Goal: Task Accomplishment & Management: Manage account settings

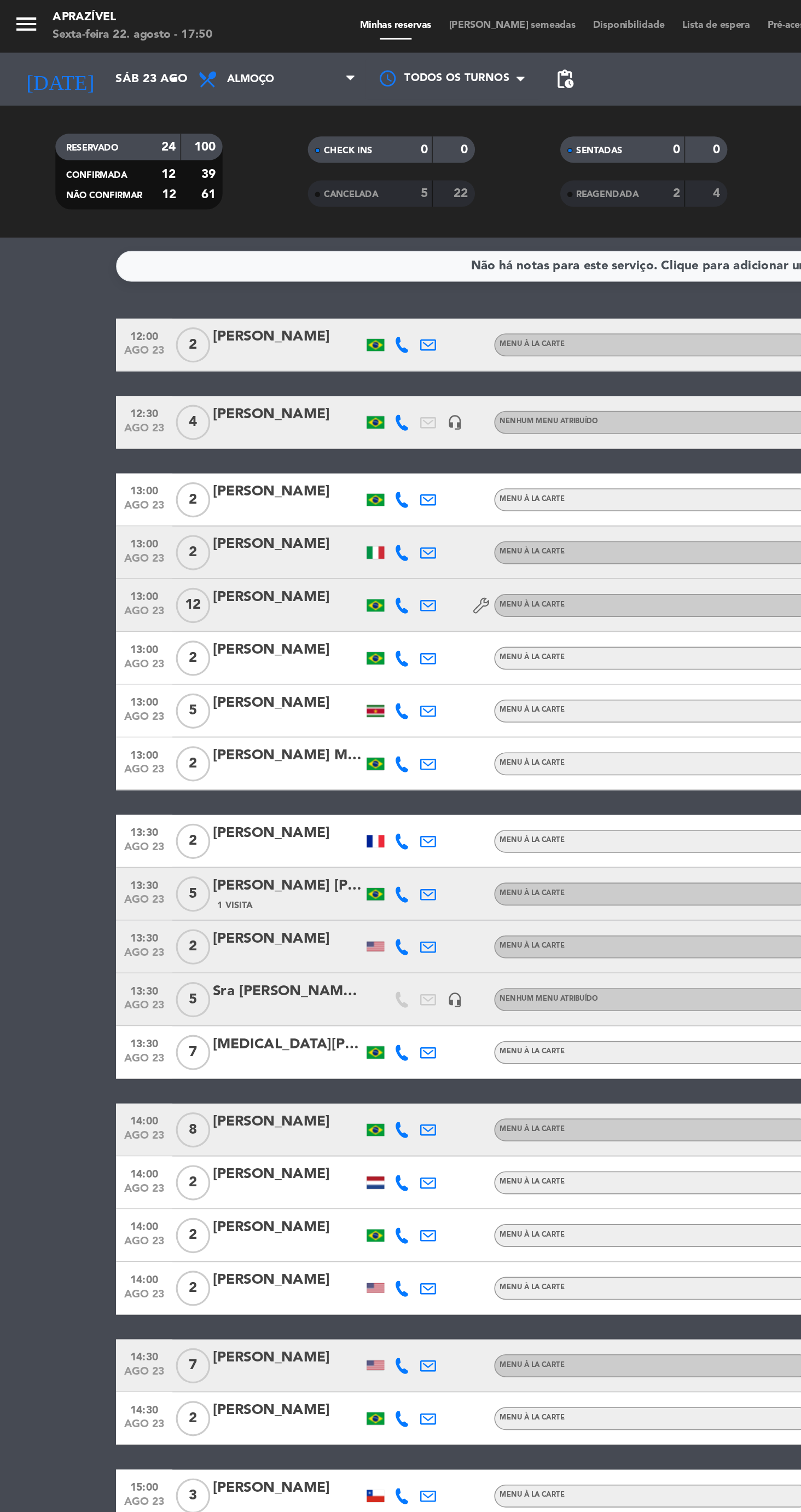
click at [83, 57] on input "Sáb 23 ago" at bounding box center [115, 49] width 98 height 20
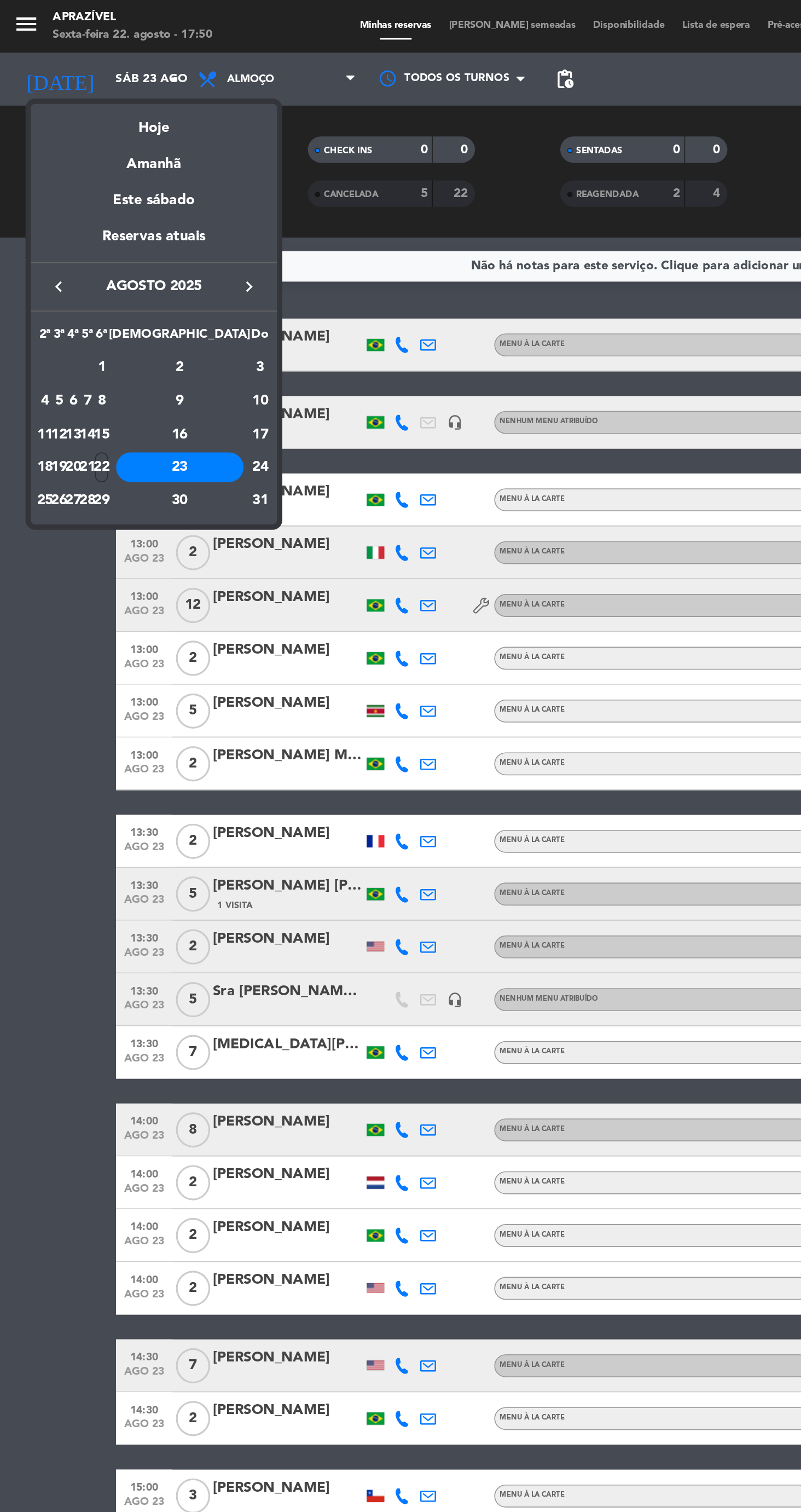
click at [176, 54] on div at bounding box center [400, 756] width 801 height 1512
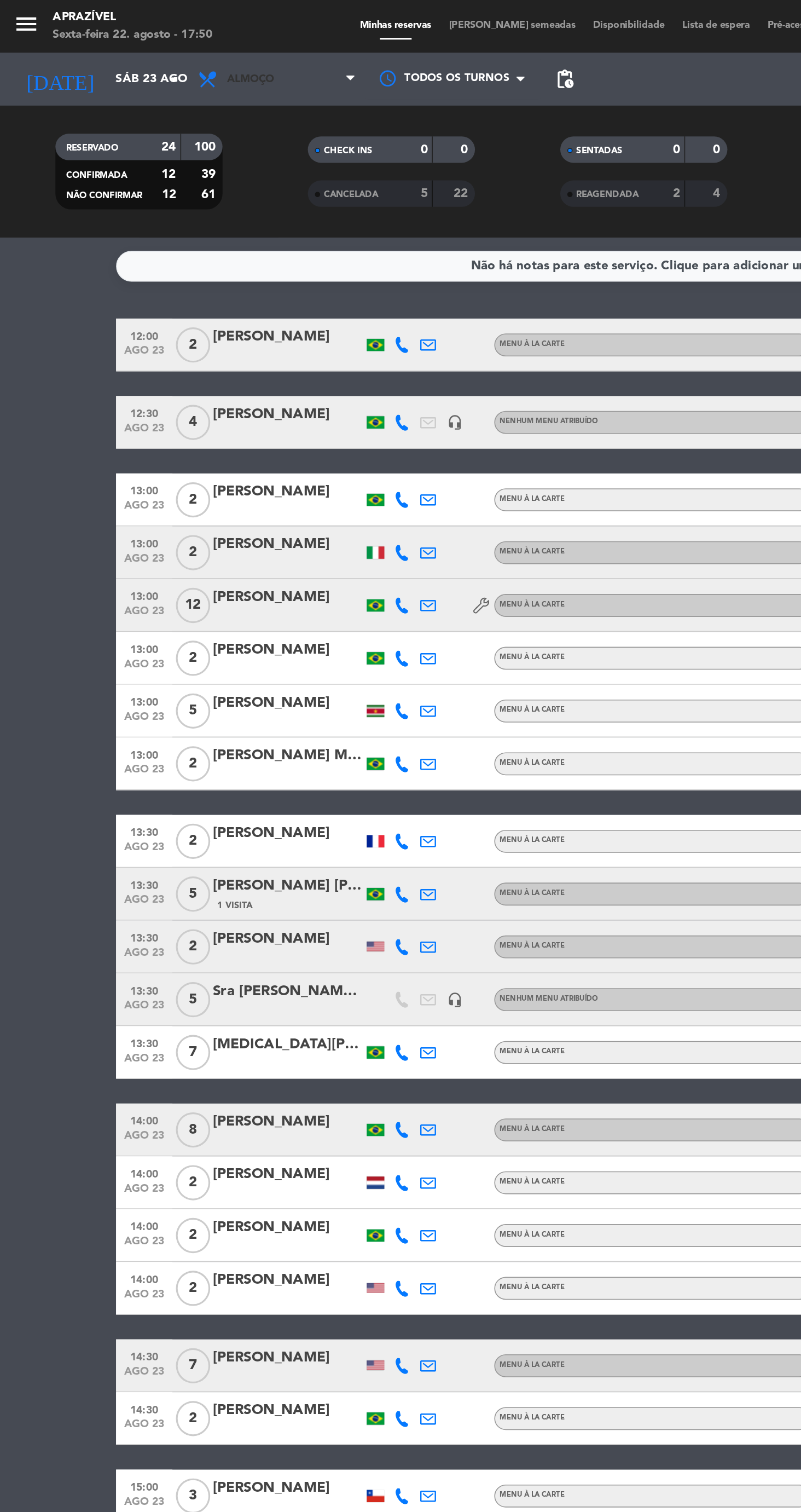
click at [175, 52] on span "Almoço" at bounding box center [172, 49] width 110 height 24
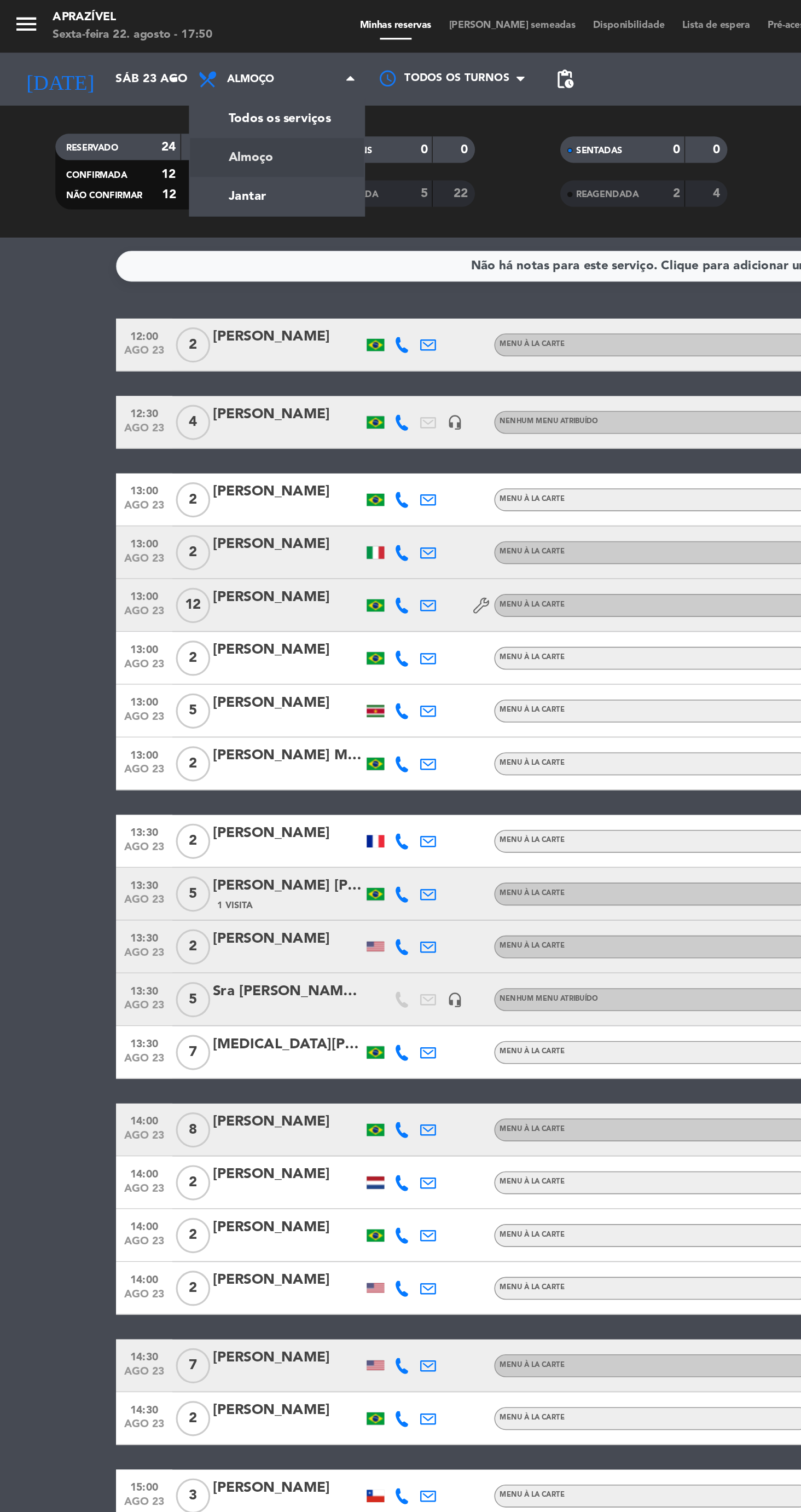
click at [162, 126] on div "menu Aprazível Sexta-feira 22. agosto - 17:50 Minhas reservas Mesas semeadas Di…" at bounding box center [400, 74] width 801 height 148
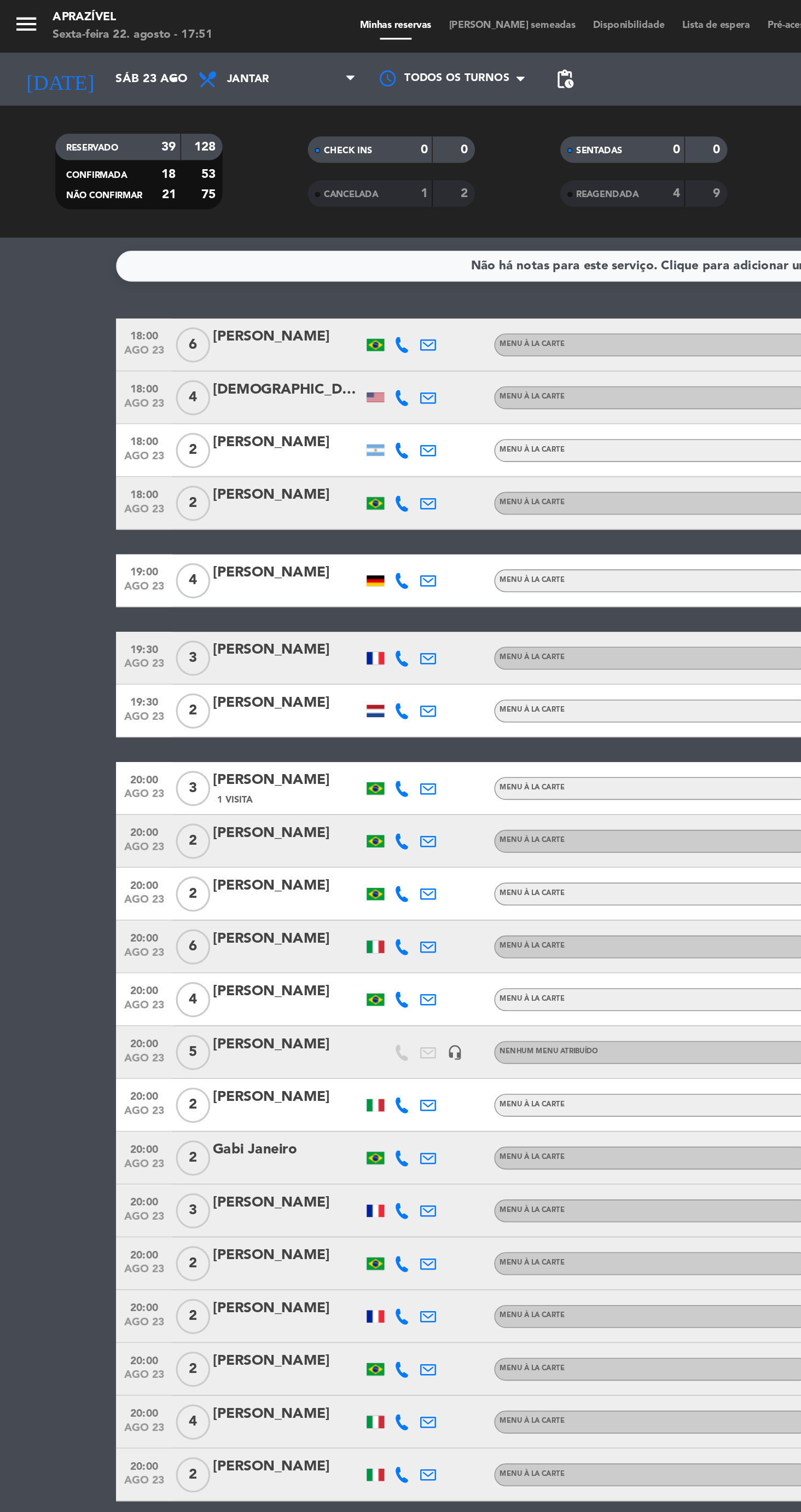
click at [66, 49] on input "Sáb 23 ago" at bounding box center [115, 49] width 98 height 20
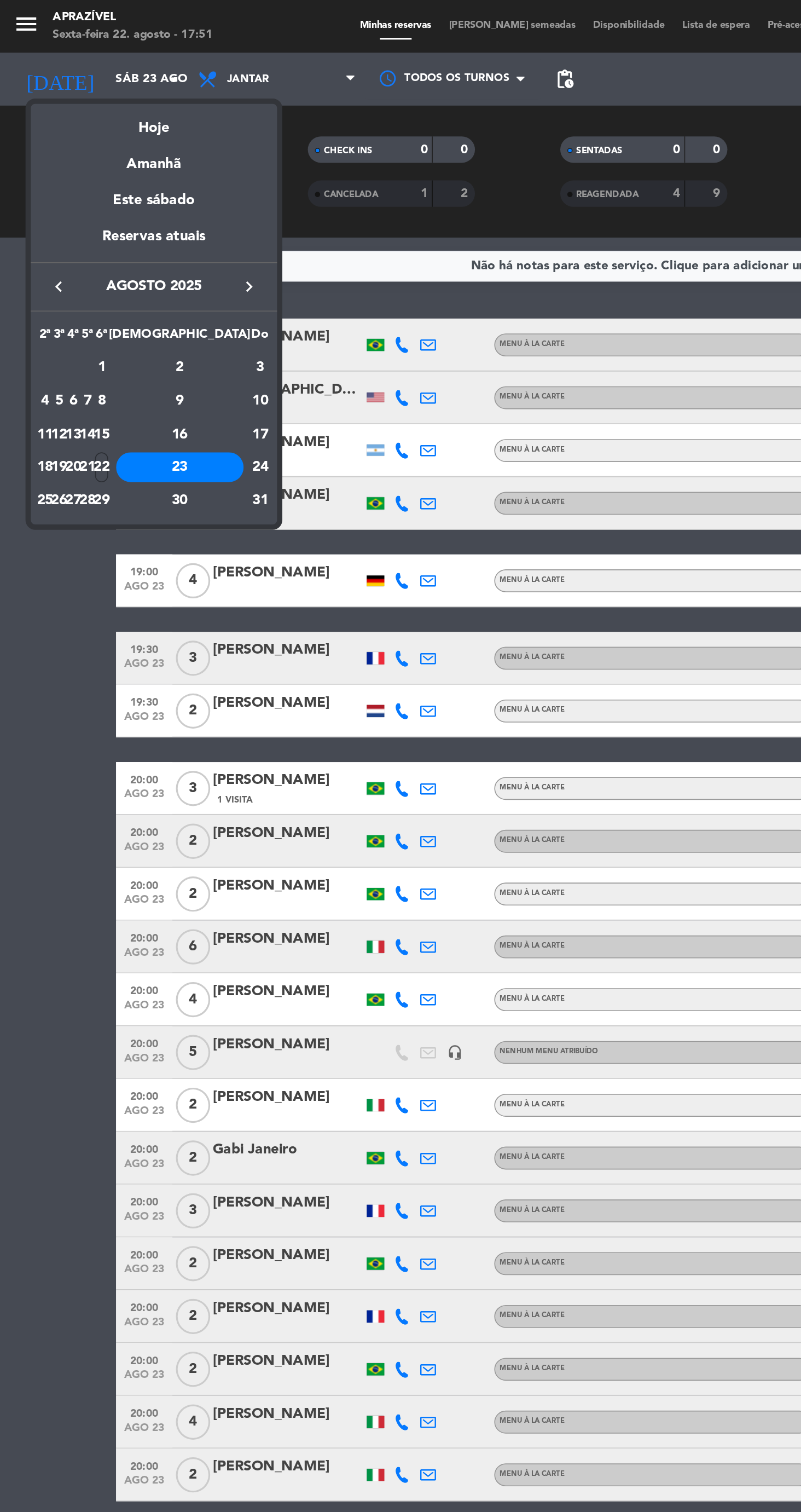
click at [105, 76] on div "Hoje" at bounding box center [95, 76] width 153 height 23
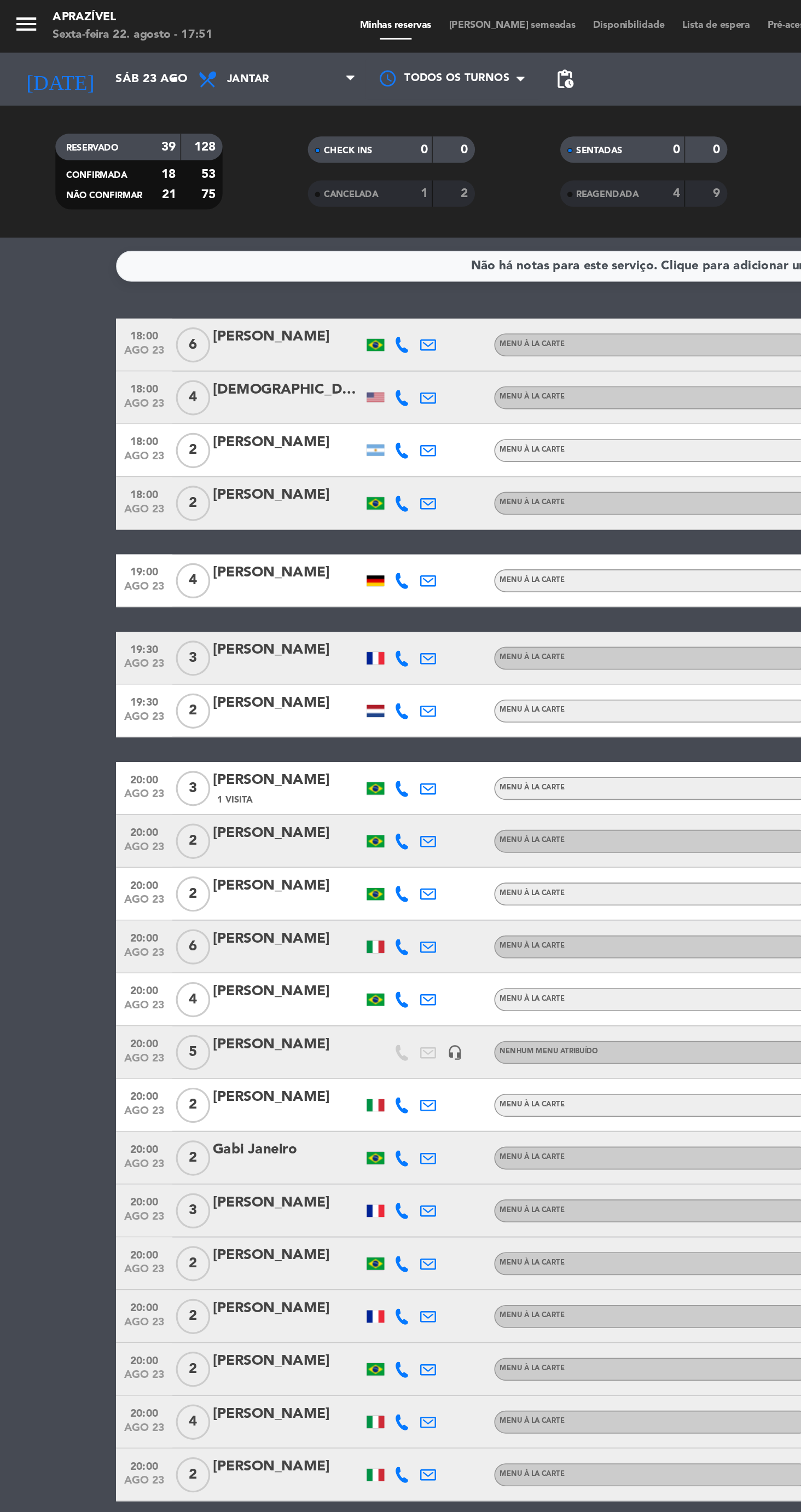
type input "Sex 22 ago"
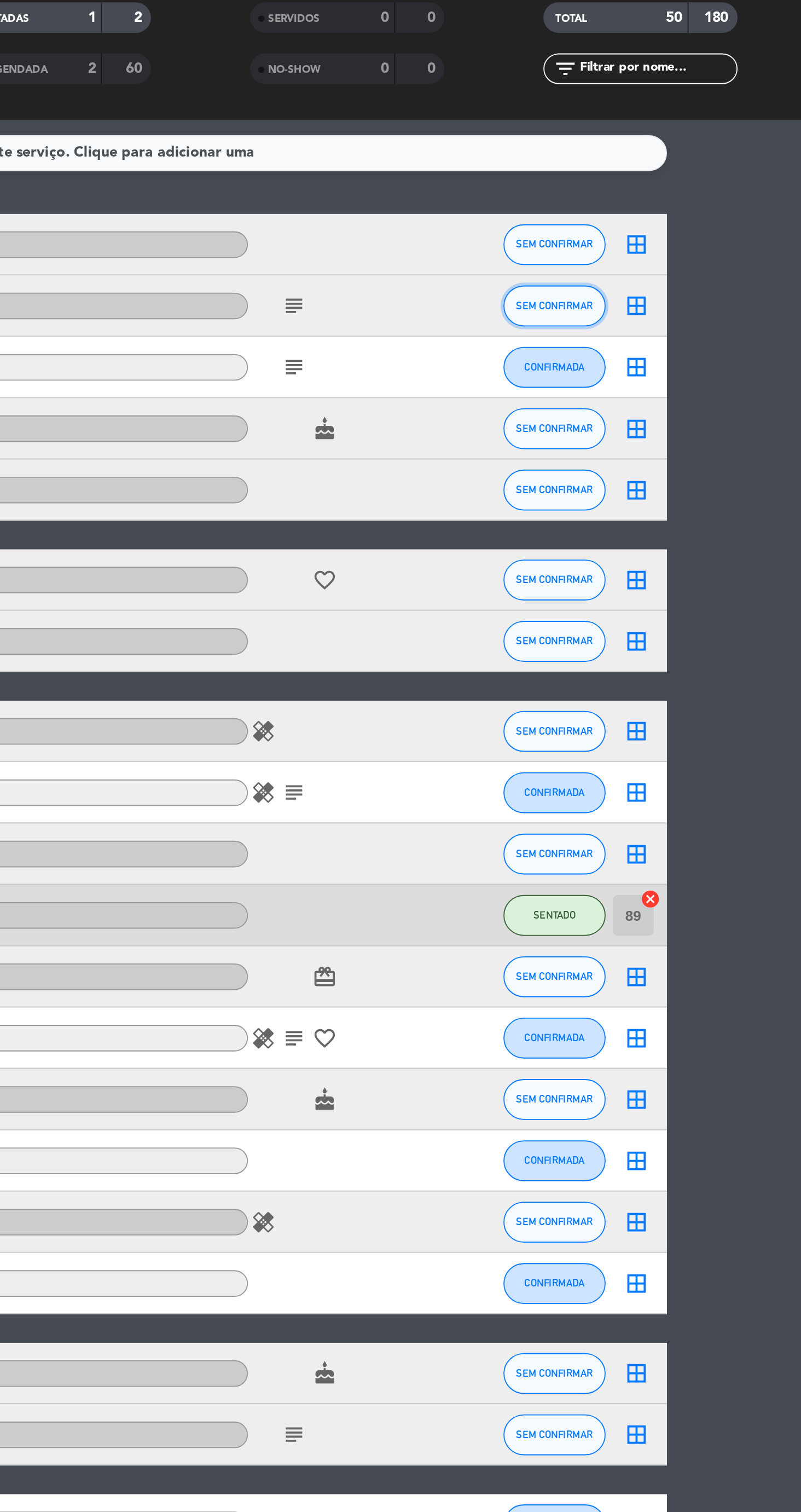
click at [661, 246] on span "SEM CONFIRMAR" at bounding box center [668, 247] width 41 height 6
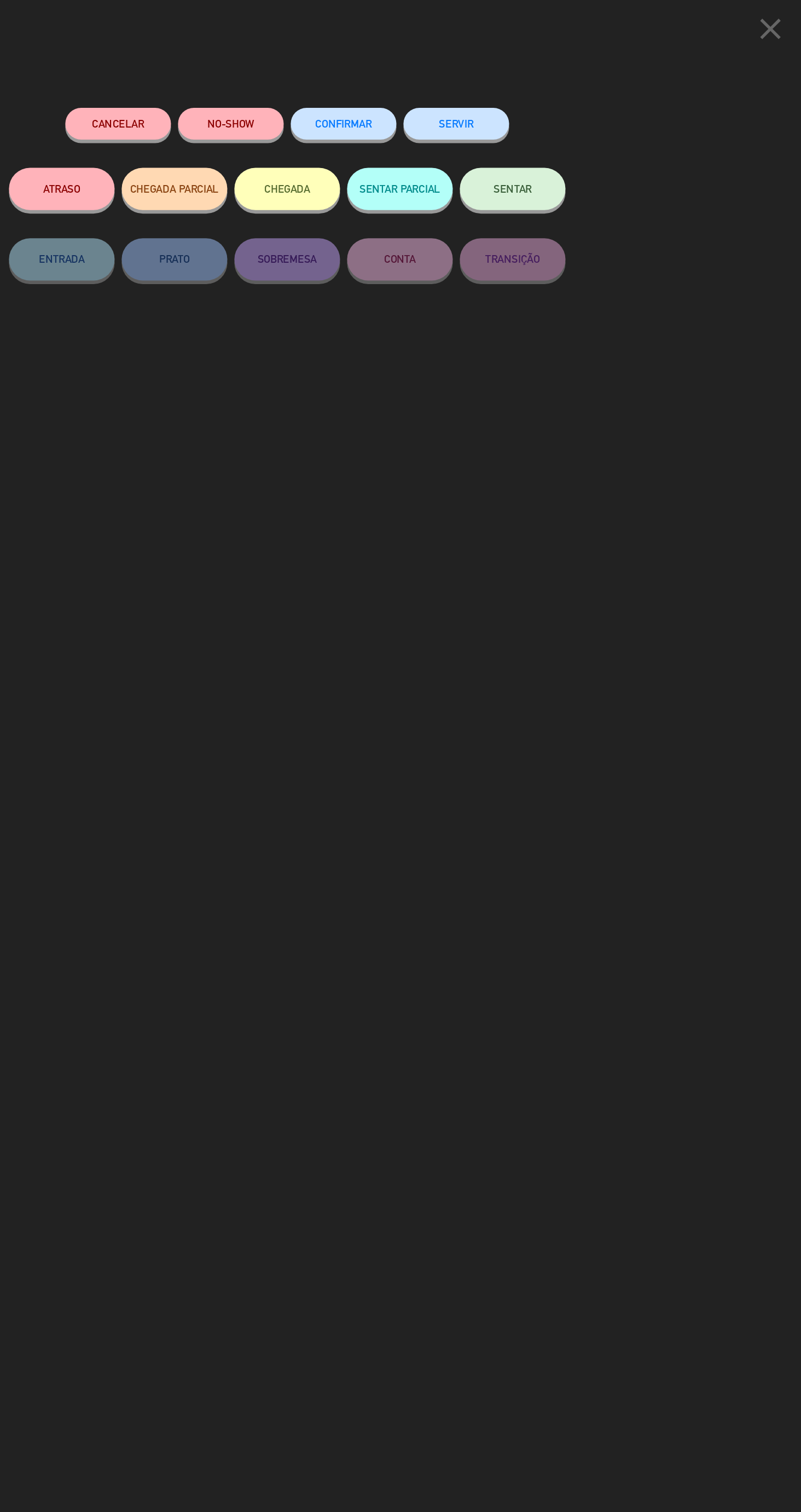
click at [764, 32] on icon "close" at bounding box center [776, 23] width 27 height 27
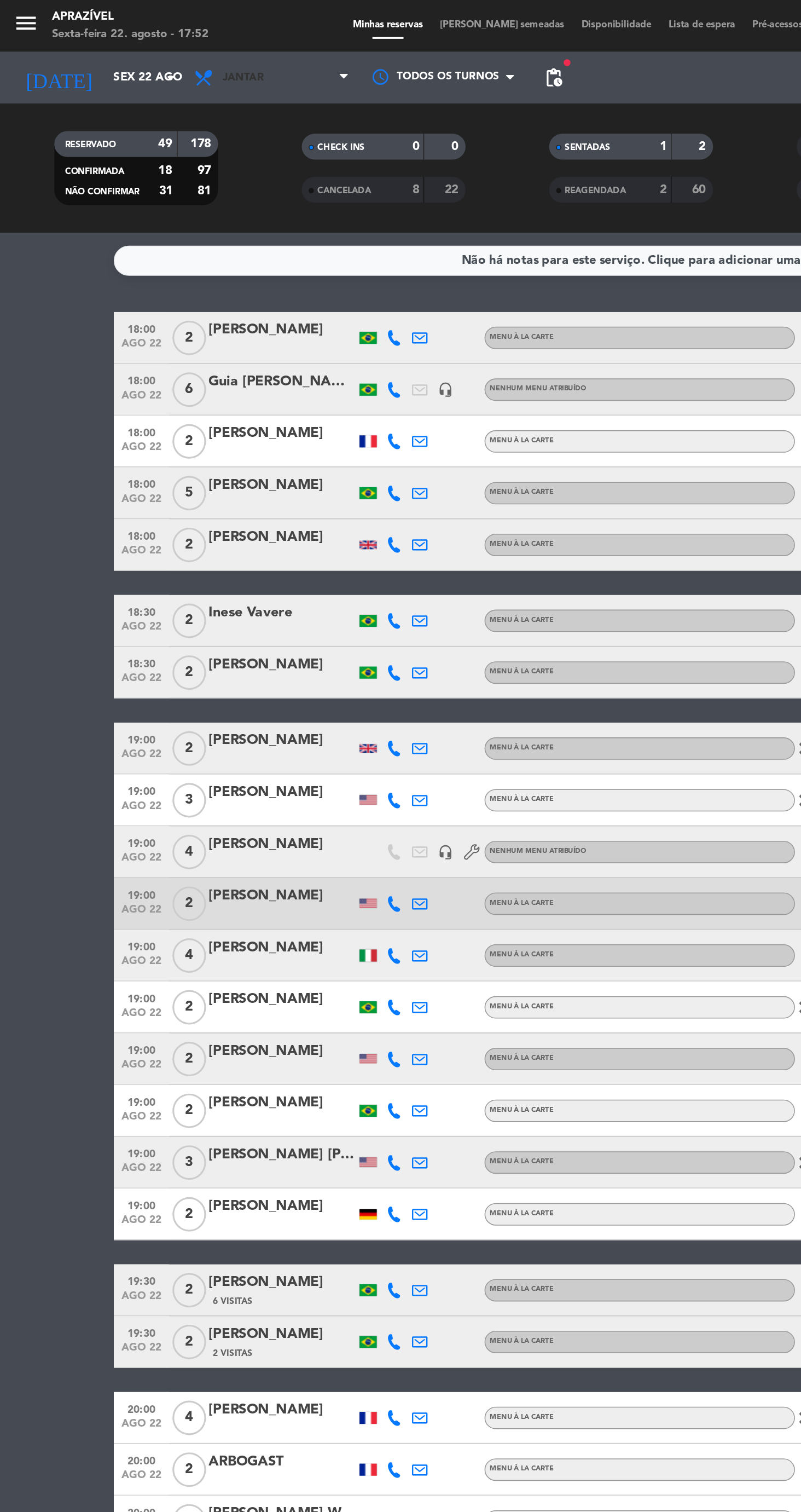
click at [154, 49] on span "Jantar" at bounding box center [154, 49] width 26 height 8
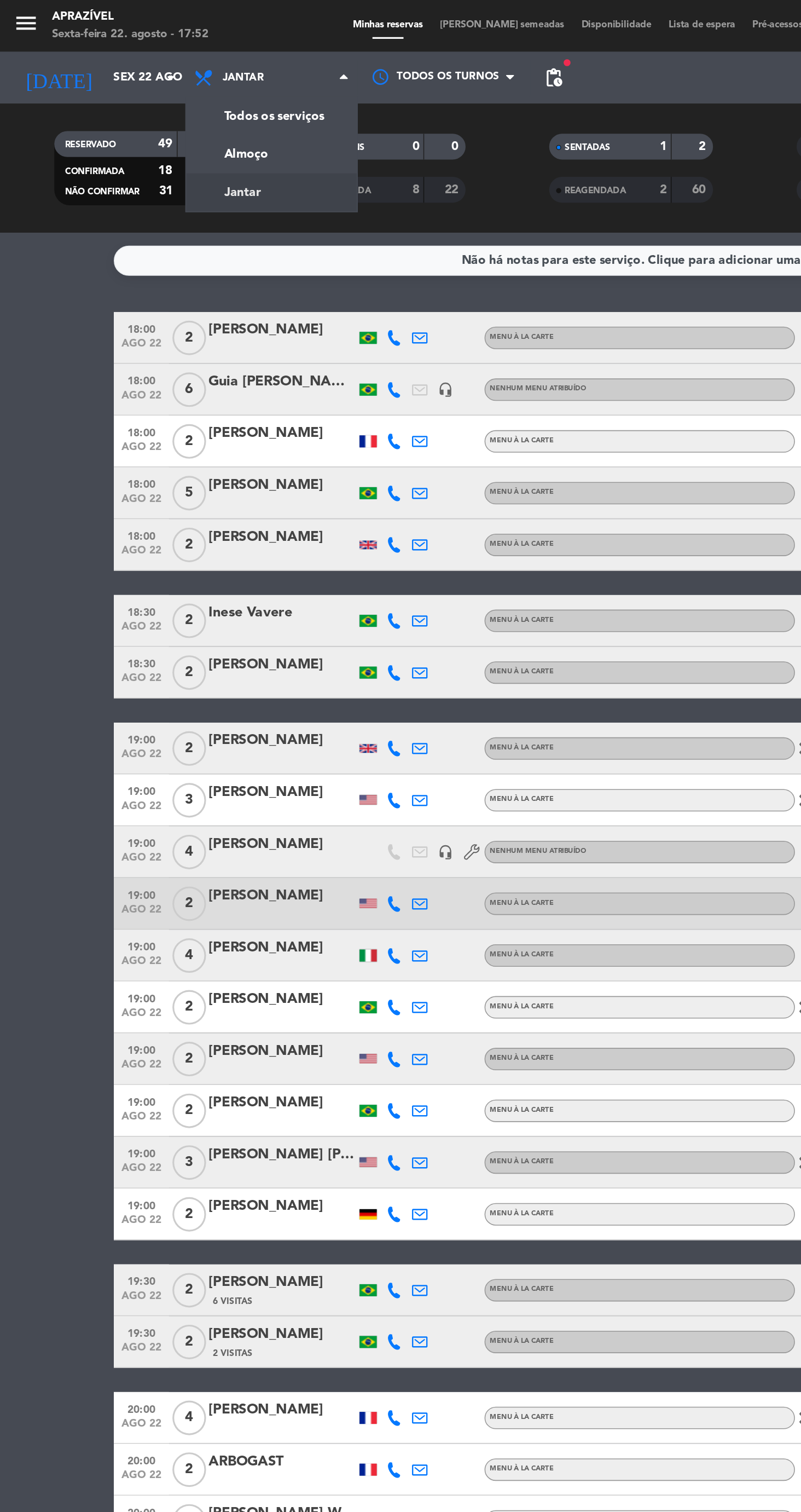
click at [182, 107] on div "menu Aprazível Sexta-feira 22. agosto - 17:52 Minhas reservas Mesas semeadas Di…" at bounding box center [400, 74] width 801 height 148
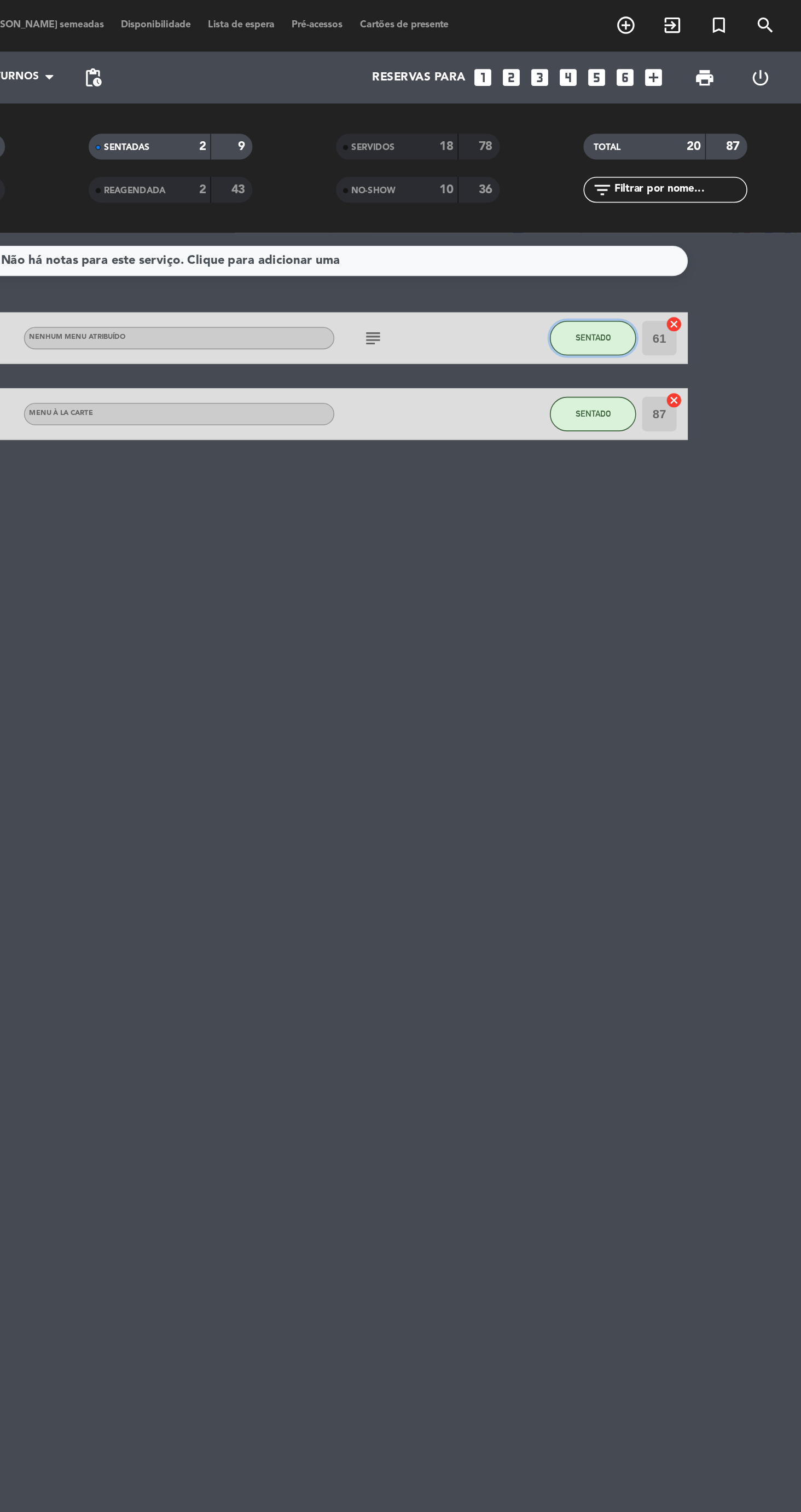
click at [681, 223] on button "SENTADO" at bounding box center [668, 214] width 54 height 22
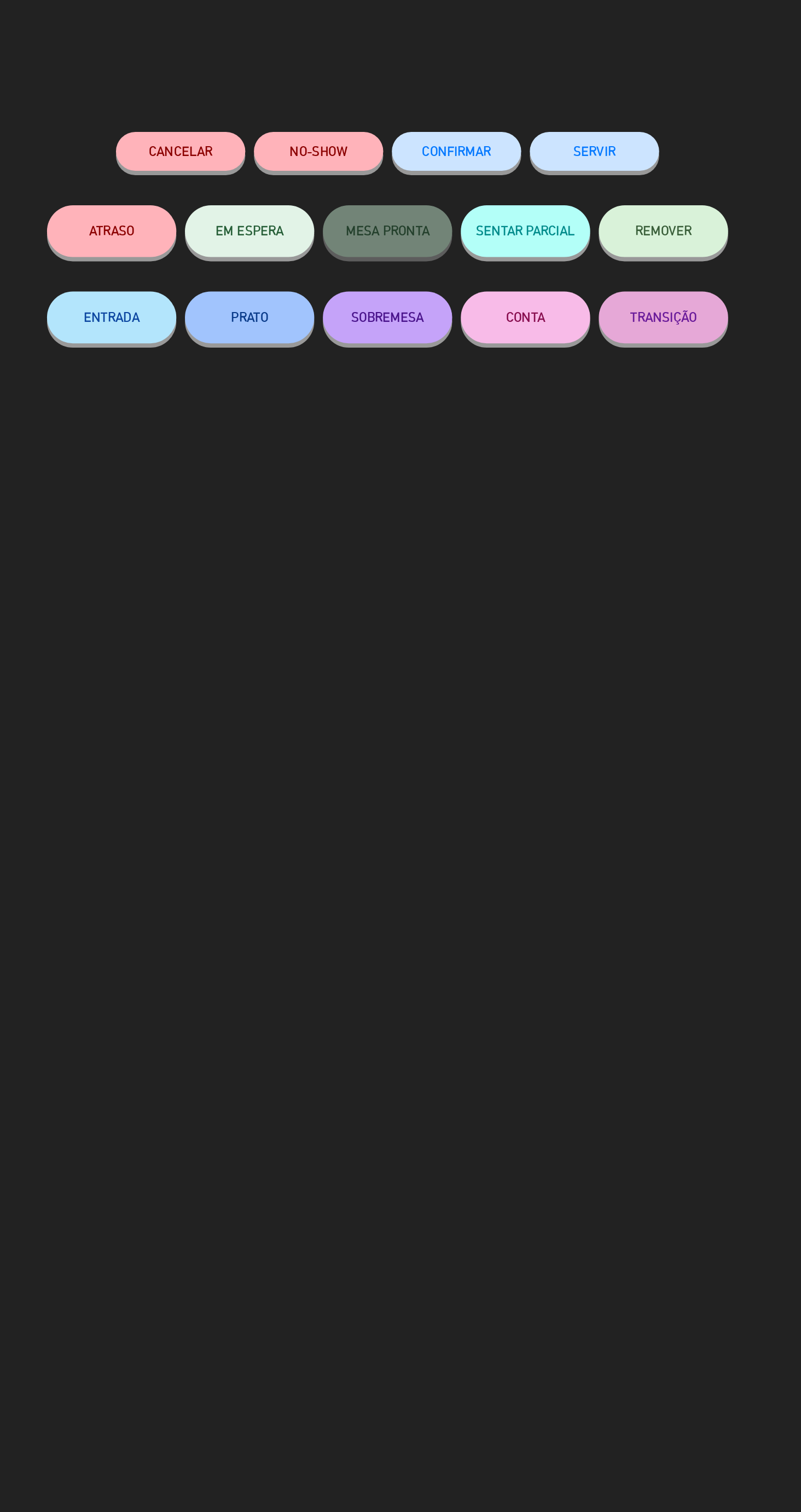
click at [272, 101] on button "Cancelar" at bounding box center [269, 96] width 82 height 25
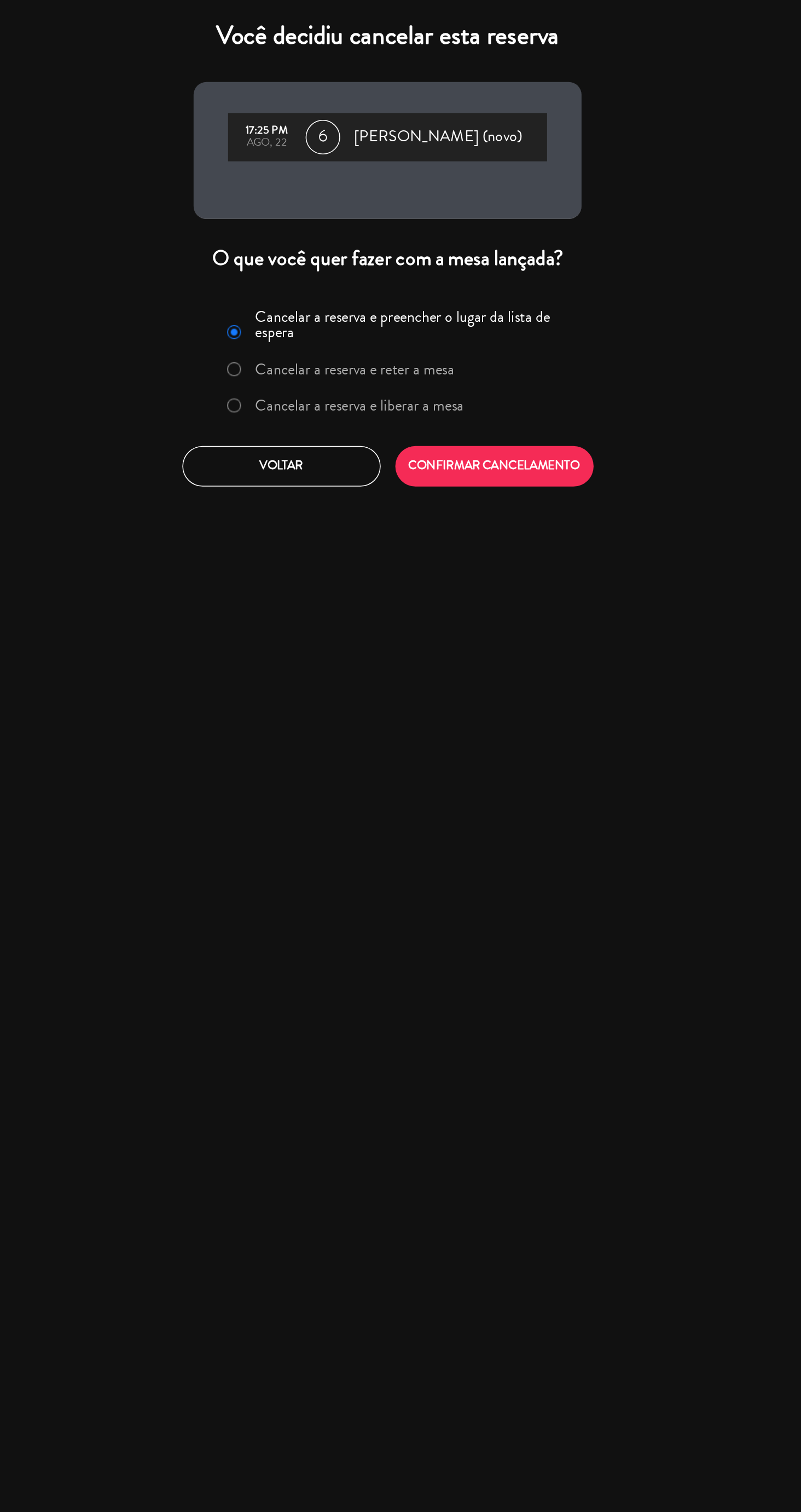
click at [403, 261] on label "Cancelar a reserva e liberar a mesa" at bounding box center [383, 257] width 133 height 10
click at [456, 294] on button "CONFIRMAR CANCELAMENTO" at bounding box center [468, 296] width 126 height 25
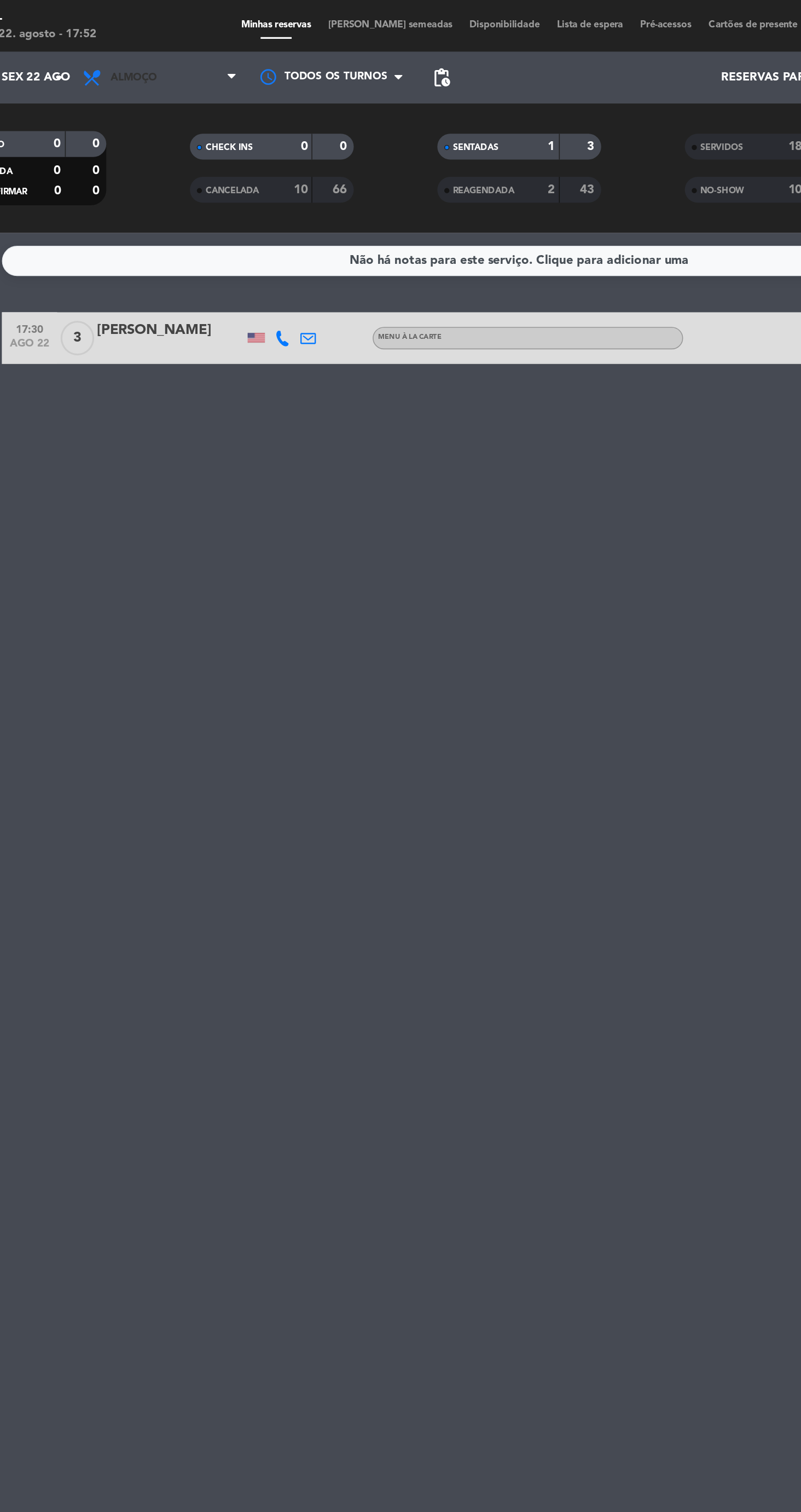
click at [173, 61] on span "Almoço" at bounding box center [172, 49] width 110 height 24
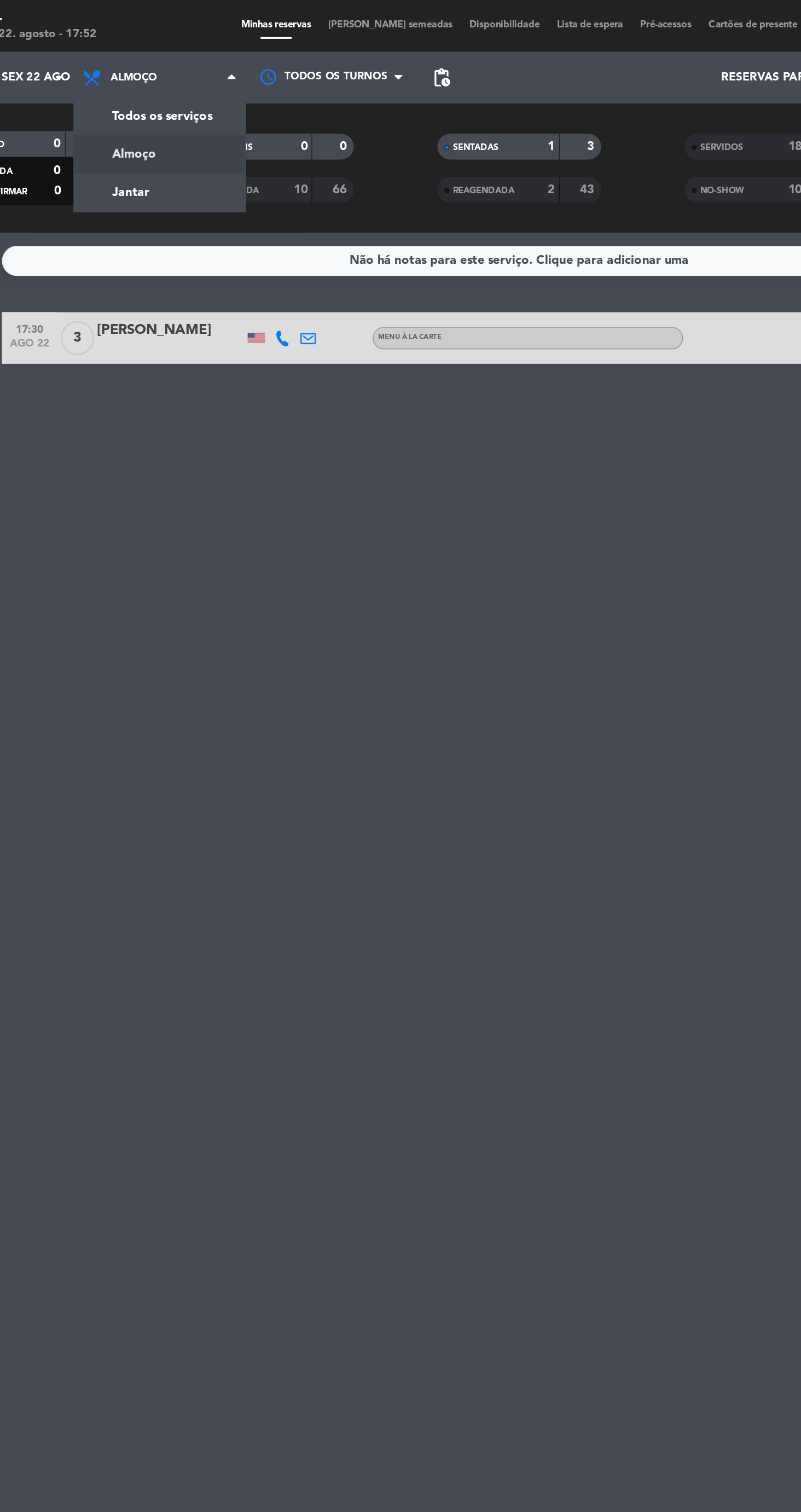
click at [182, 127] on div "menu Aprazível Sexta-feira 22. agosto - 17:52 Minhas reservas Mesas semeadas Di…" at bounding box center [400, 74] width 801 height 148
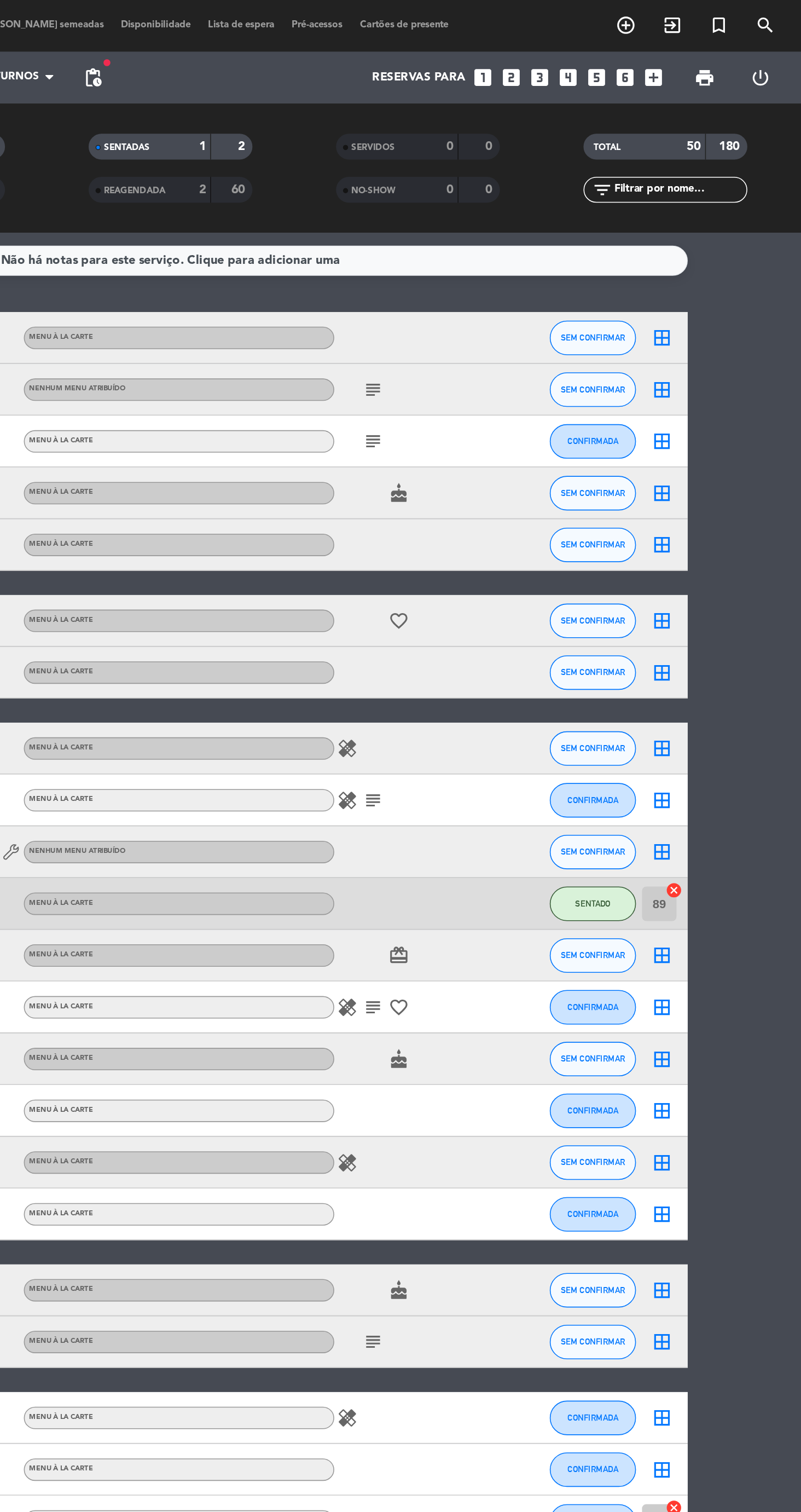
click at [525, 249] on icon "subject" at bounding box center [529, 248] width 13 height 13
click at [675, 246] on span "SEM CONFIRMAR" at bounding box center [668, 247] width 41 height 6
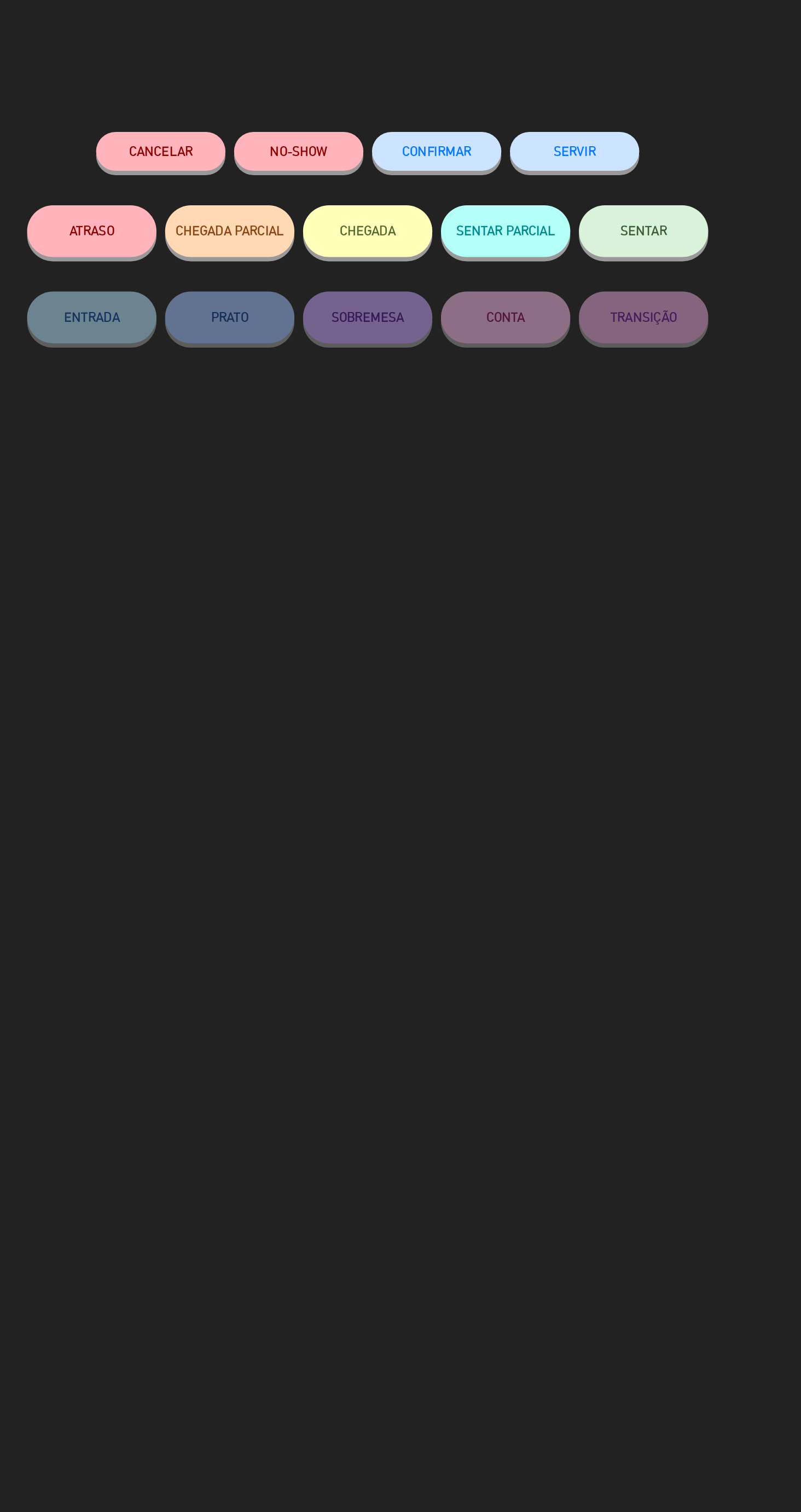
click at [589, 143] on span "SENTAR" at bounding box center [575, 146] width 30 height 9
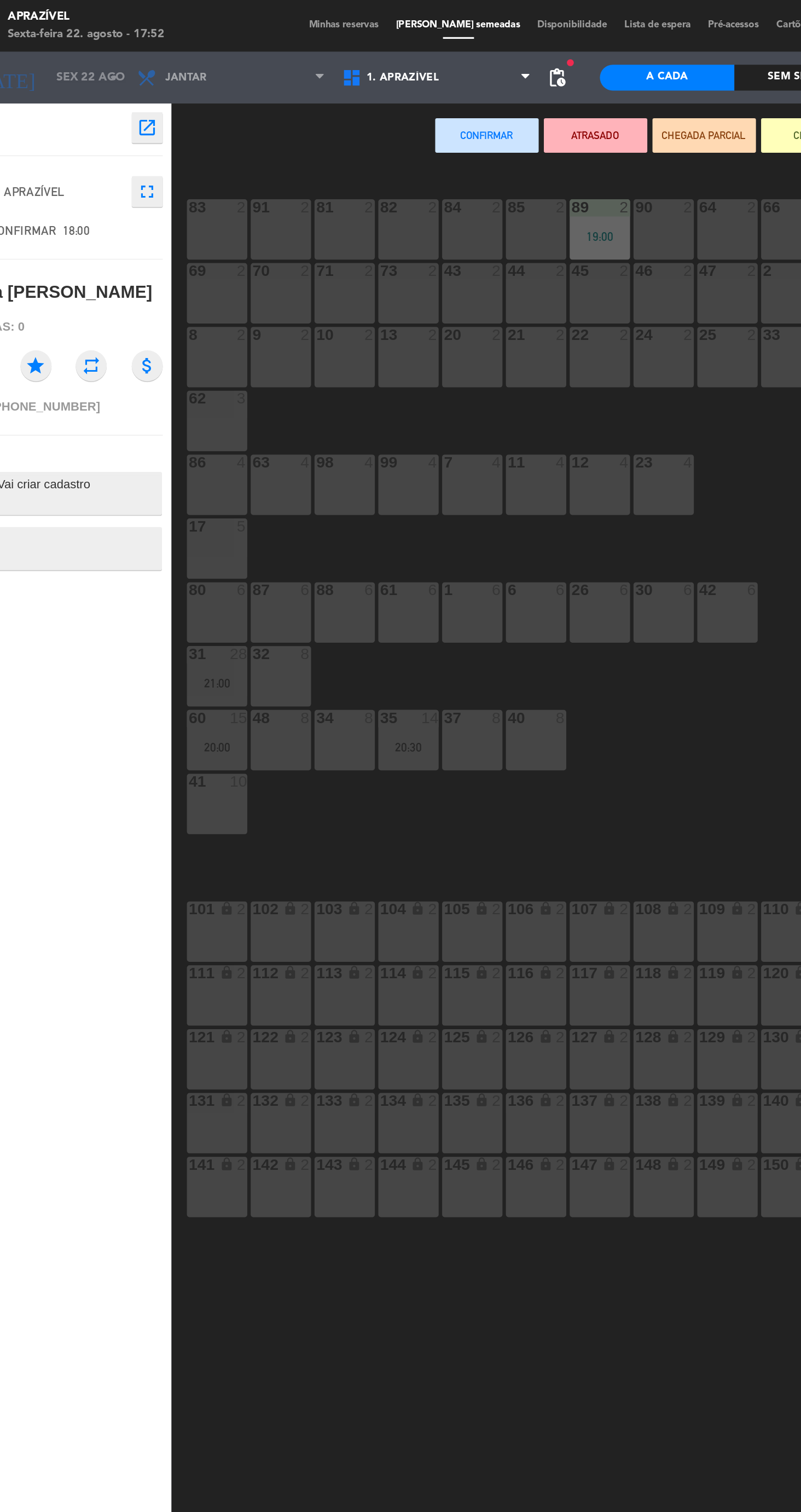
click at [284, 387] on div "61 6" at bounding box center [287, 389] width 38 height 38
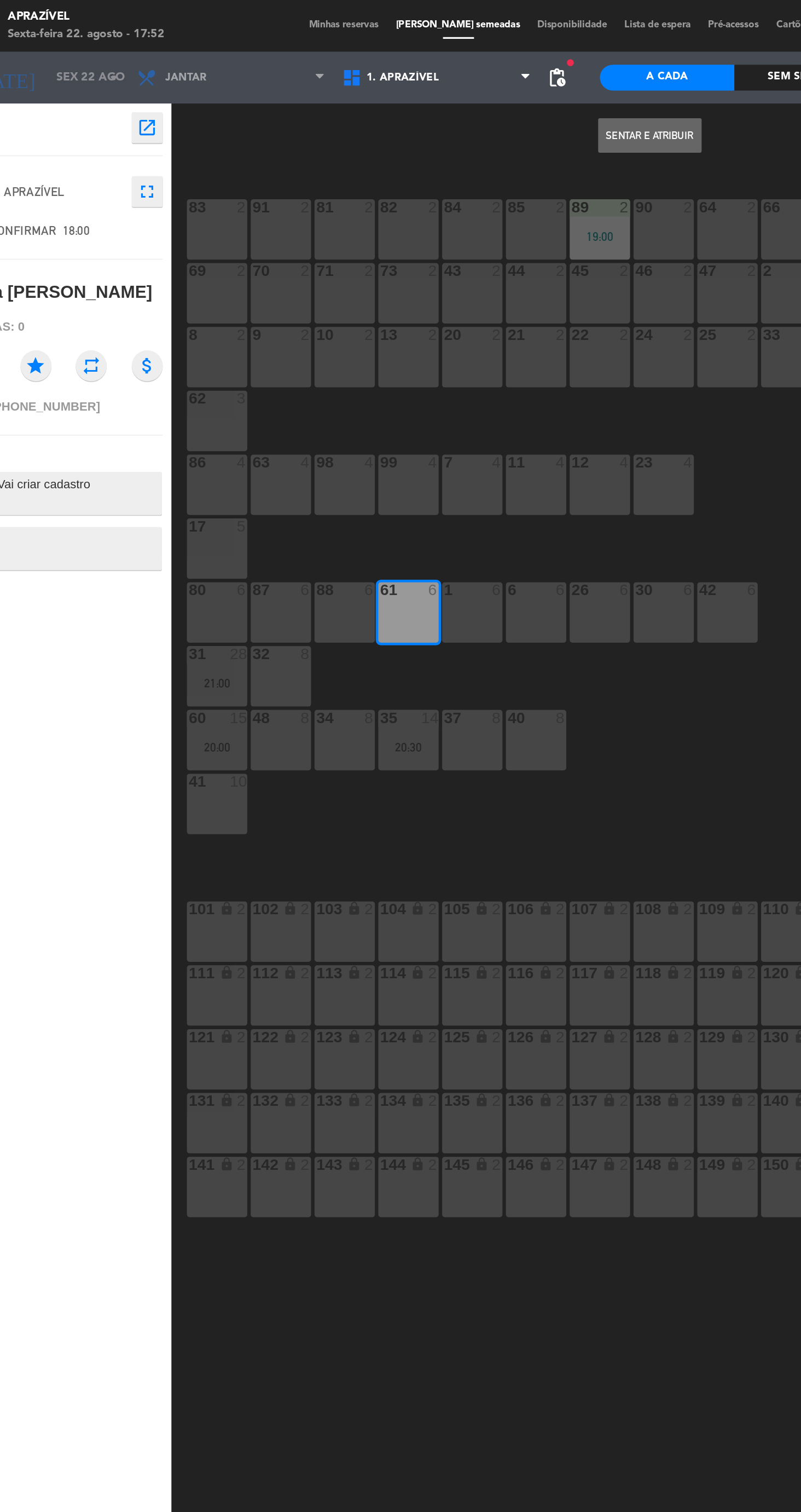
click at [449, 85] on button "Sentar e Atribuir" at bounding box center [440, 86] width 66 height 22
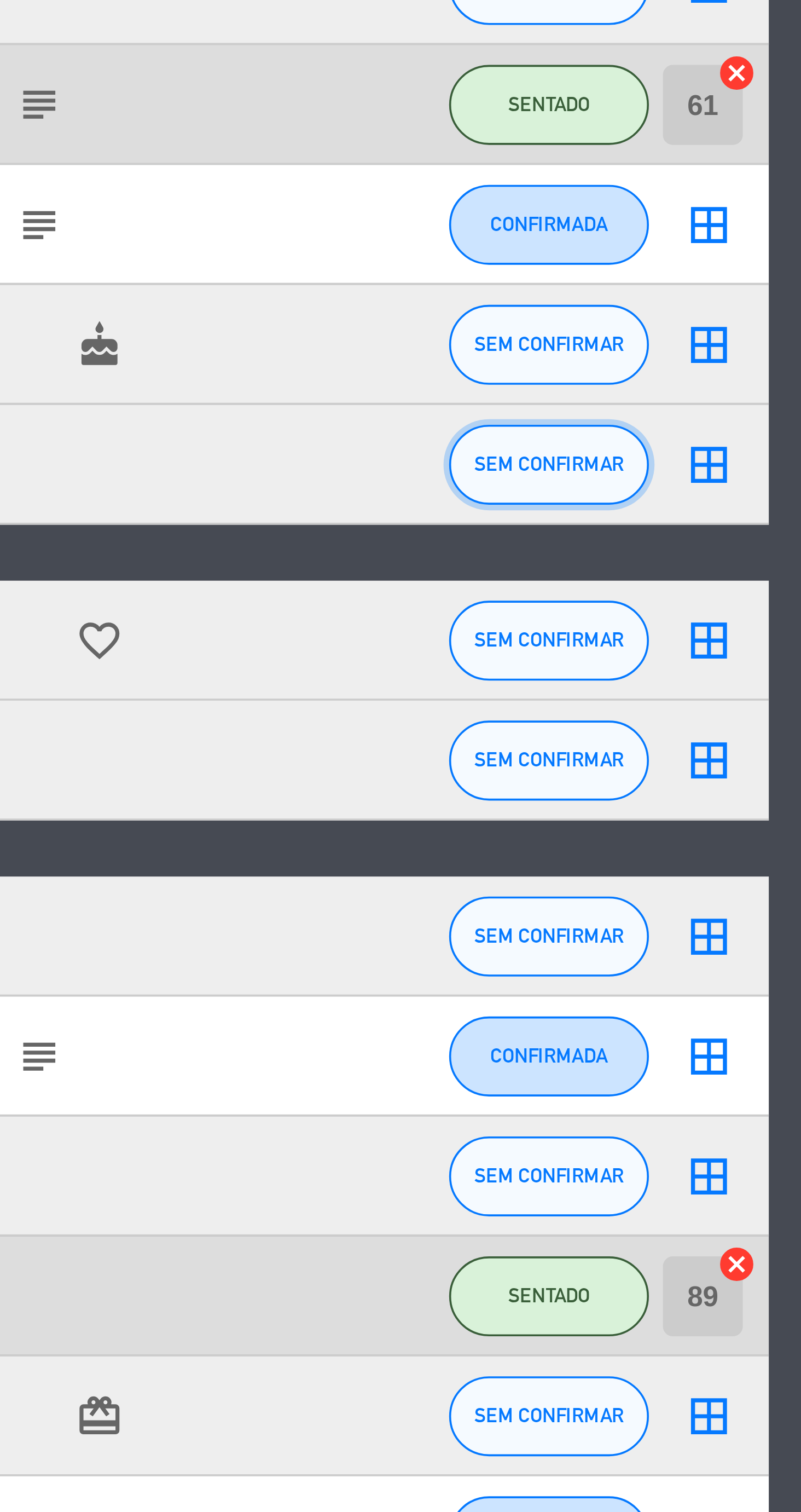
click at [675, 344] on span "SEM CONFIRMAR" at bounding box center [668, 346] width 41 height 6
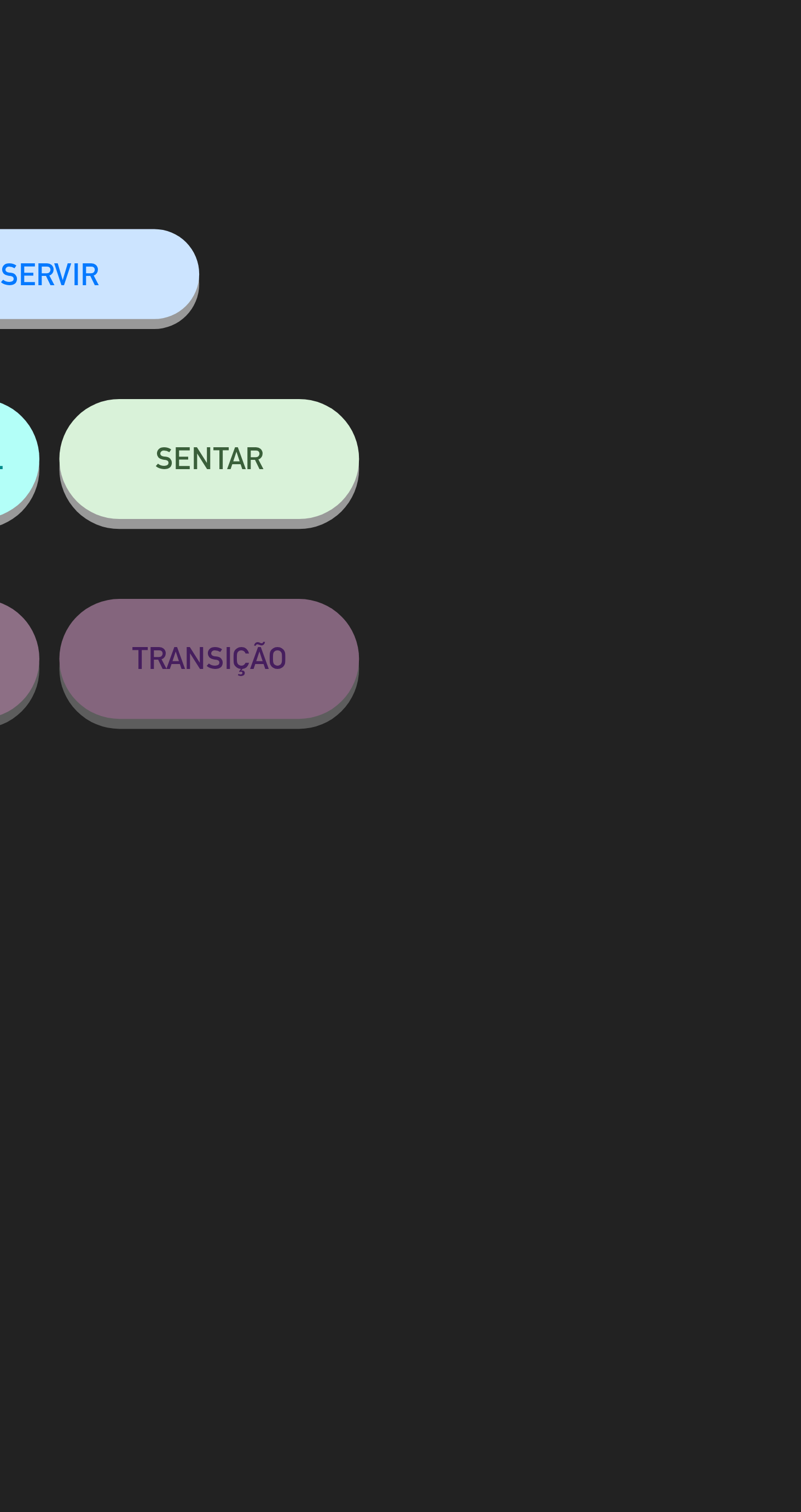
click at [633, 288] on div "close Cancelar NO-SHOW CONFIRMAR SERVIR ATRASO CHEGADA PARCIAL CHEGADA SENTAR P…" at bounding box center [400, 756] width 801 height 1512
click at [575, 150] on span "SENTAR" at bounding box center [575, 146] width 30 height 9
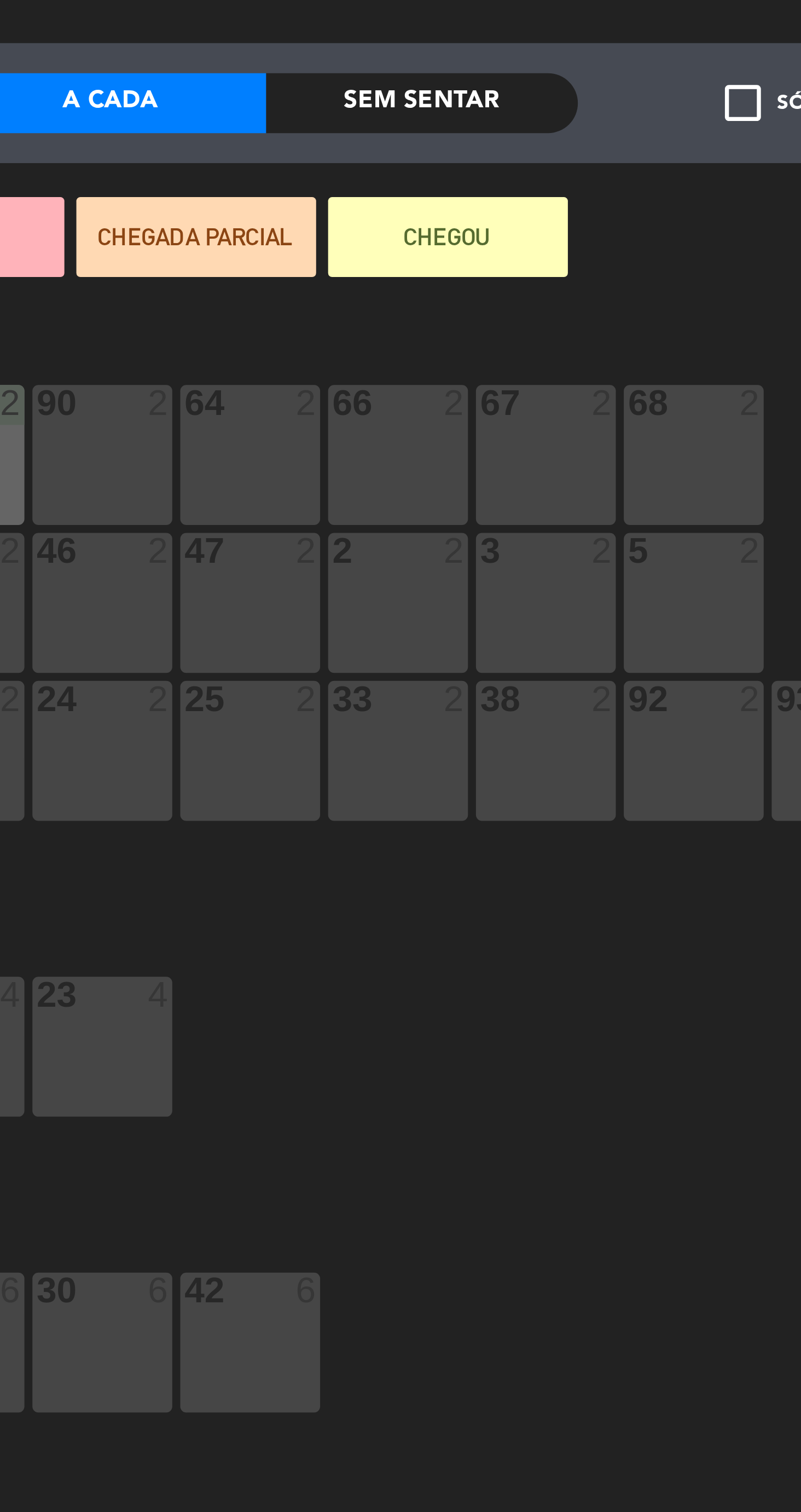
click at [492, 157] on div "64 2" at bounding box center [490, 145] width 38 height 38
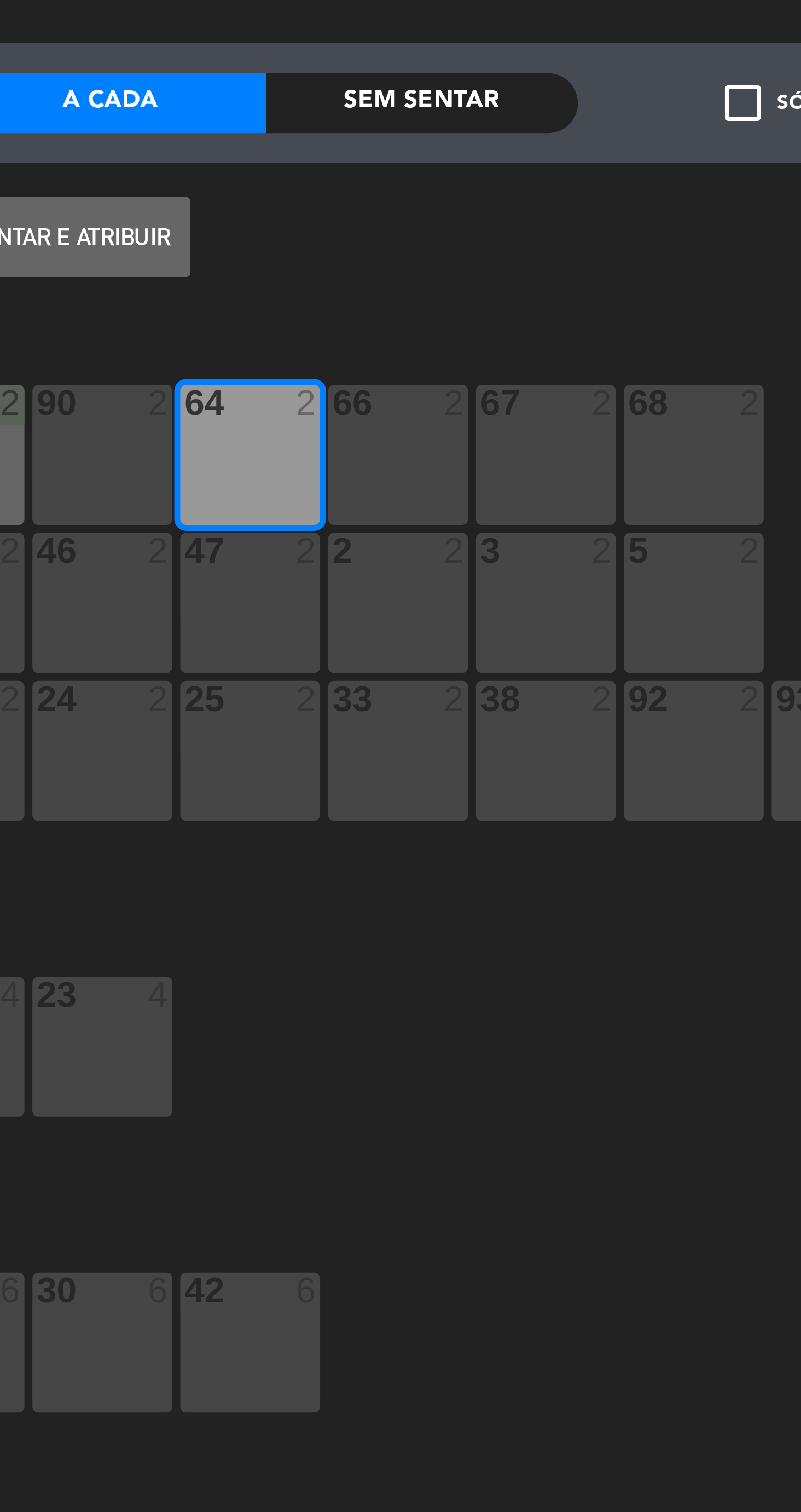
click at [451, 92] on button "Sentar e Atribuir" at bounding box center [440, 86] width 66 height 22
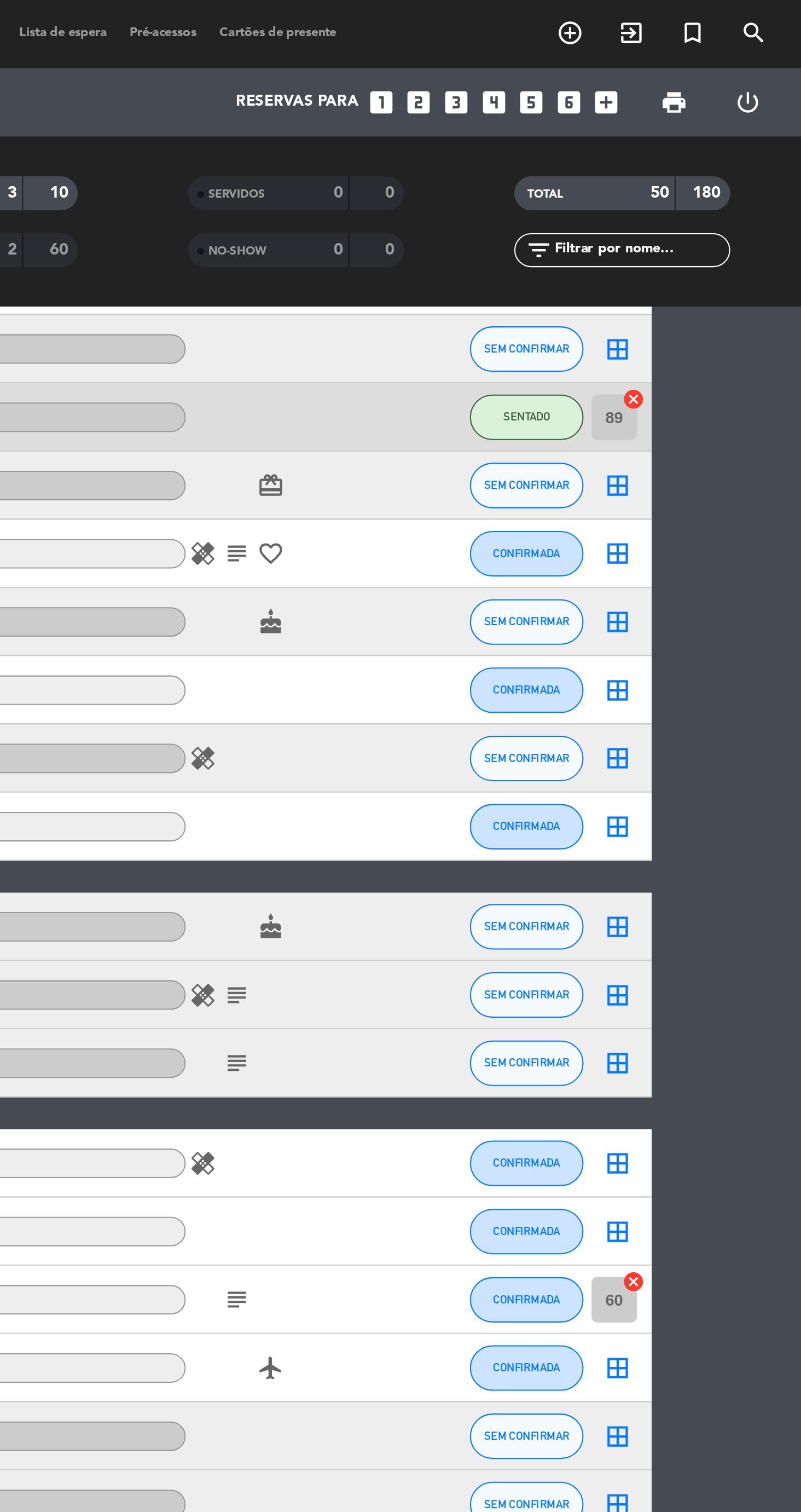
scroll to position [380, 0]
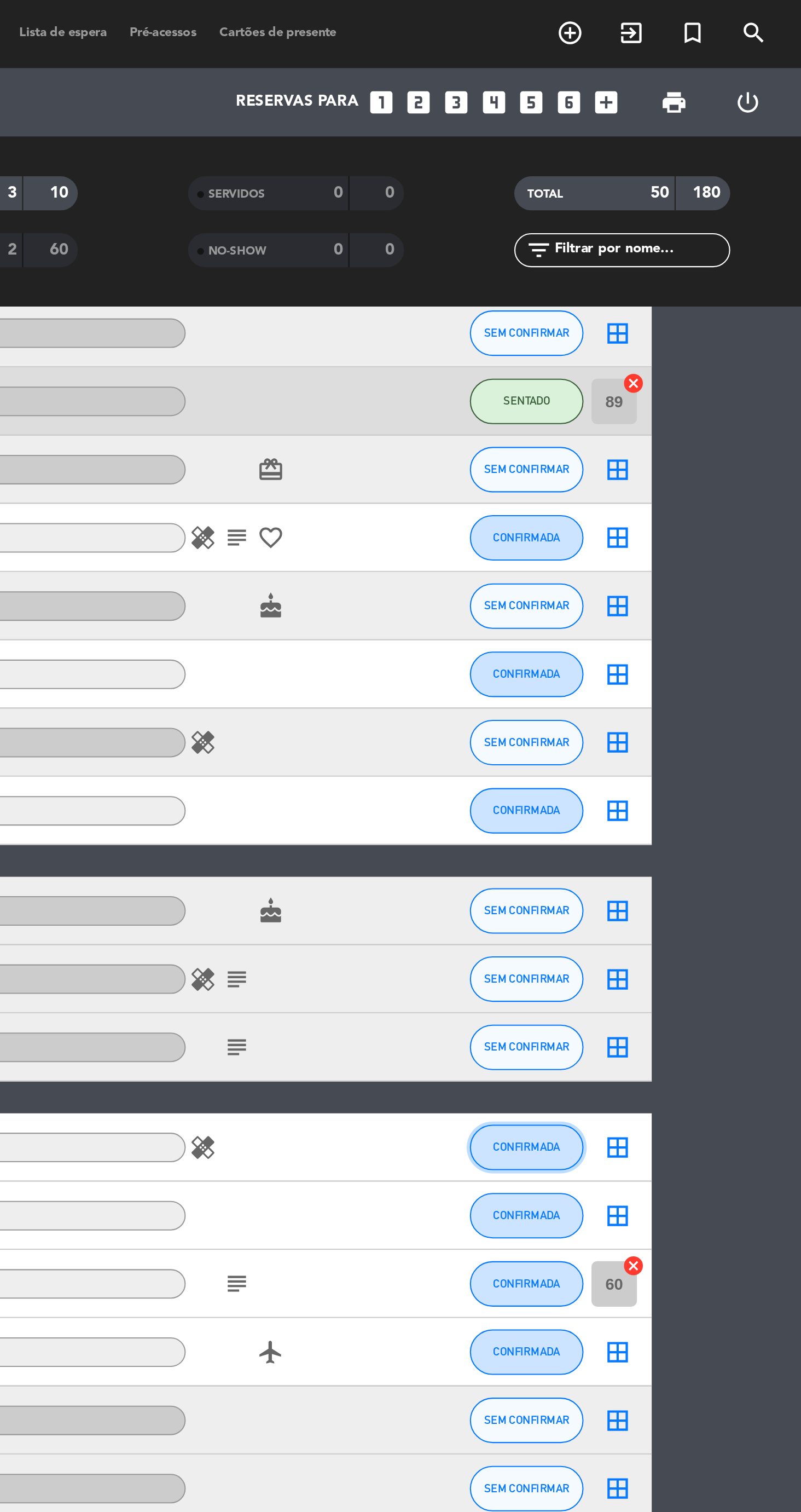
click at [653, 545] on button "CONFIRMADA" at bounding box center [668, 552] width 54 height 22
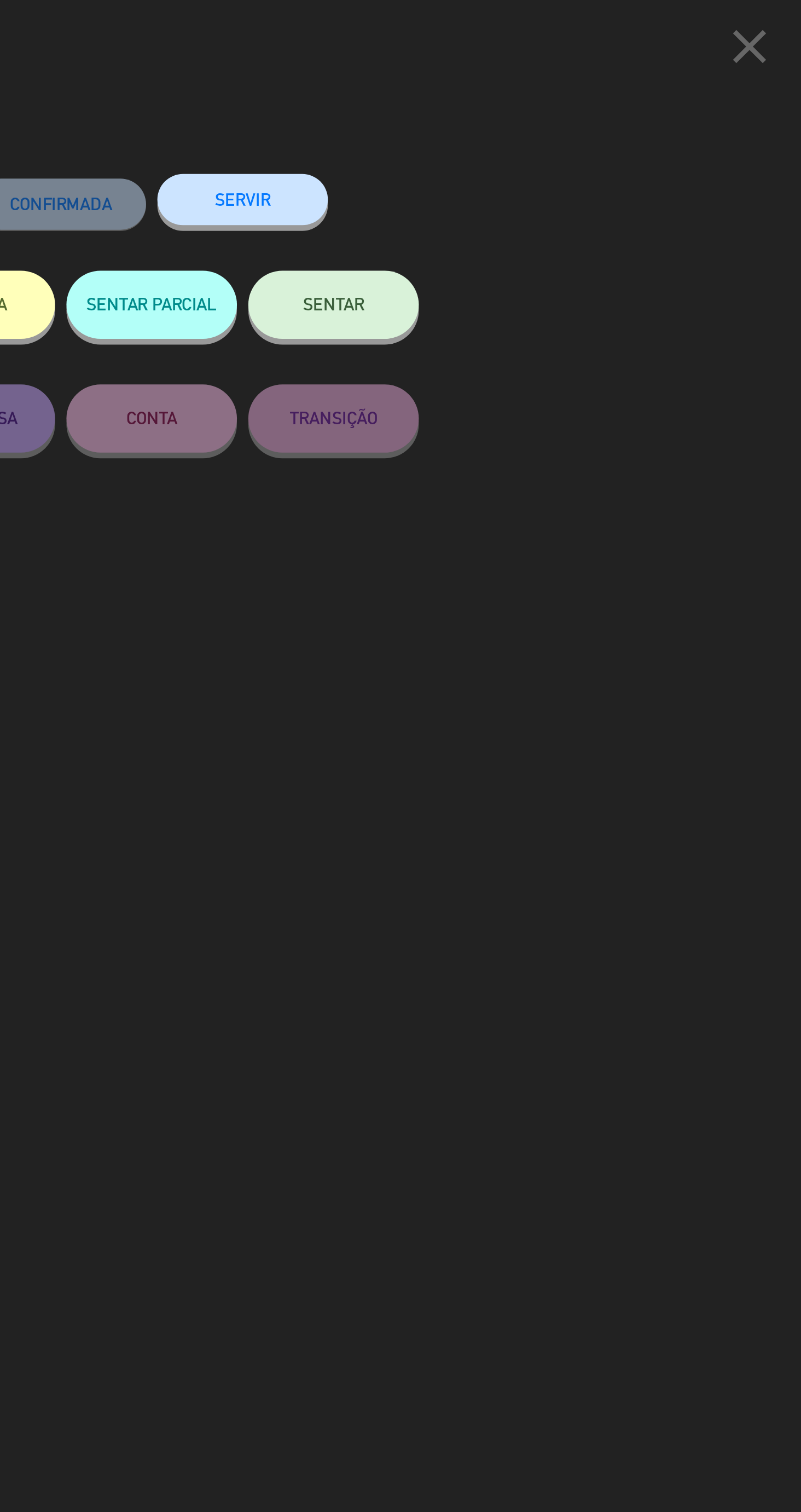
click at [776, 33] on icon "close" at bounding box center [776, 23] width 27 height 27
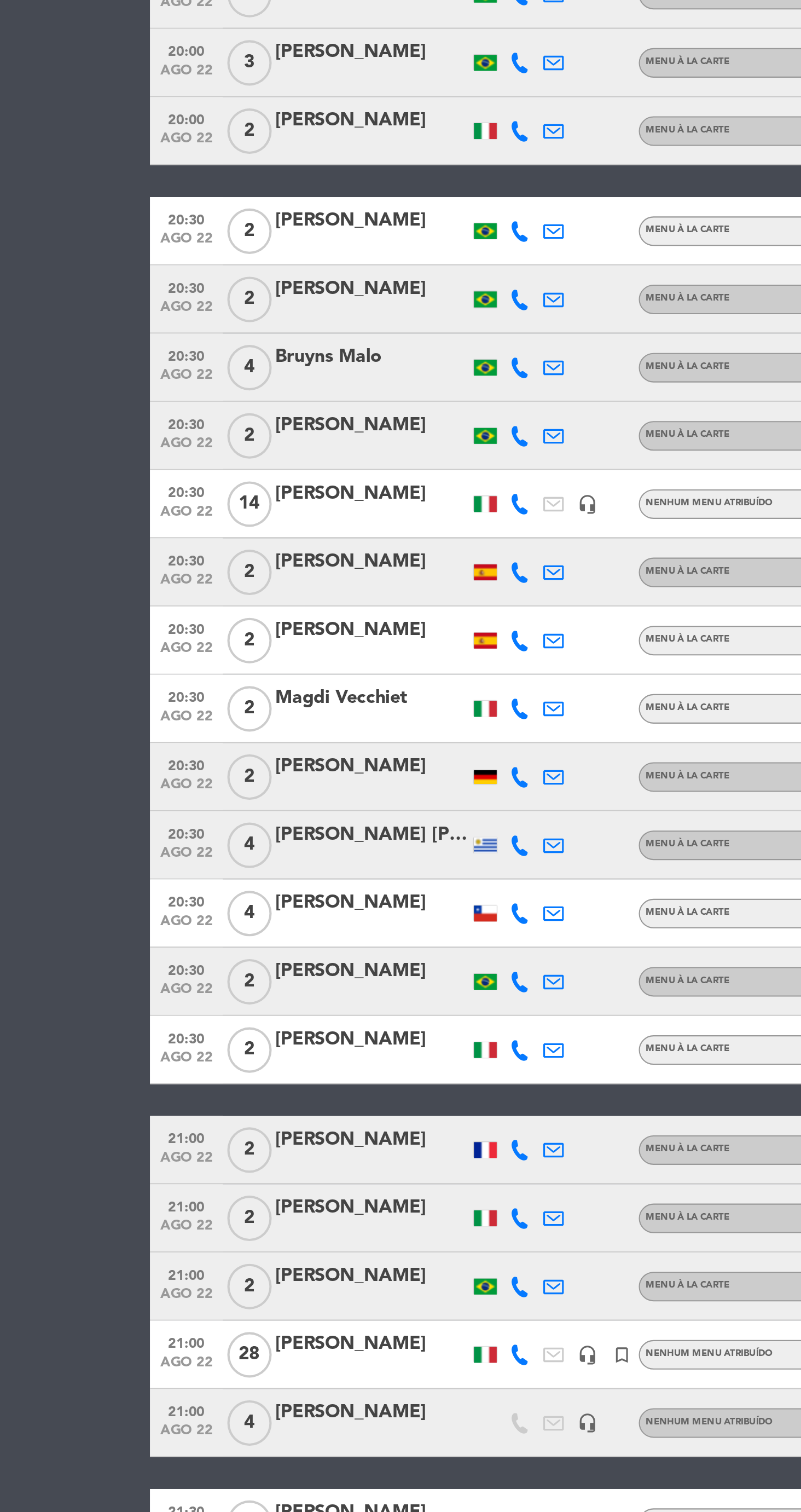
scroll to position [79, 0]
click at [162, 1457] on div "[PERSON_NAME]" at bounding box center [179, 1464] width 93 height 14
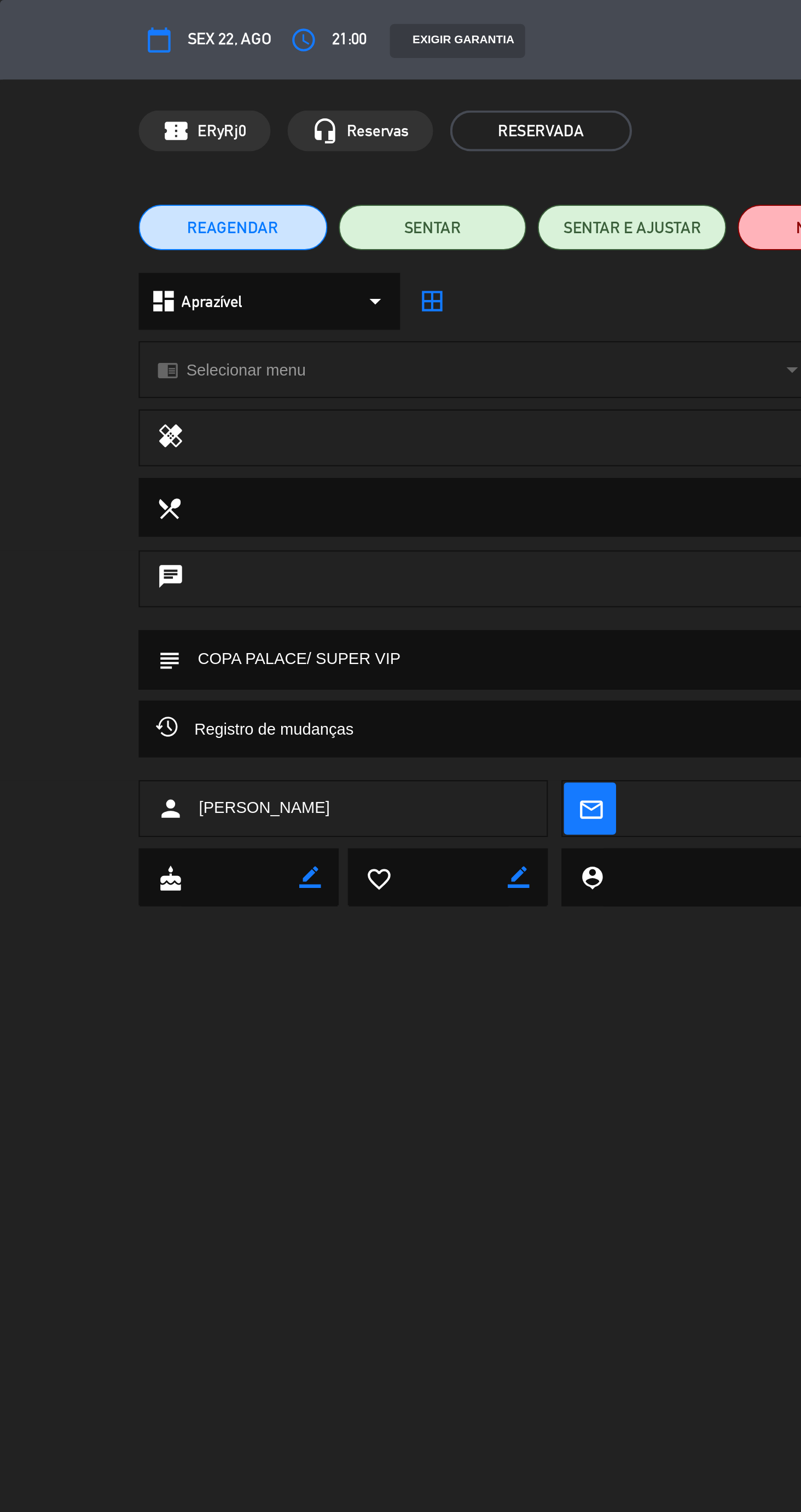
click at [166, 34] on div "calendar_today Sex 22, ago access_time 21:00 EXIGIR GARANTIA 4 [PERSON_NAME] fu…" at bounding box center [400, 19] width 801 height 38
click at [153, 24] on button "access_time" at bounding box center [146, 19] width 20 height 20
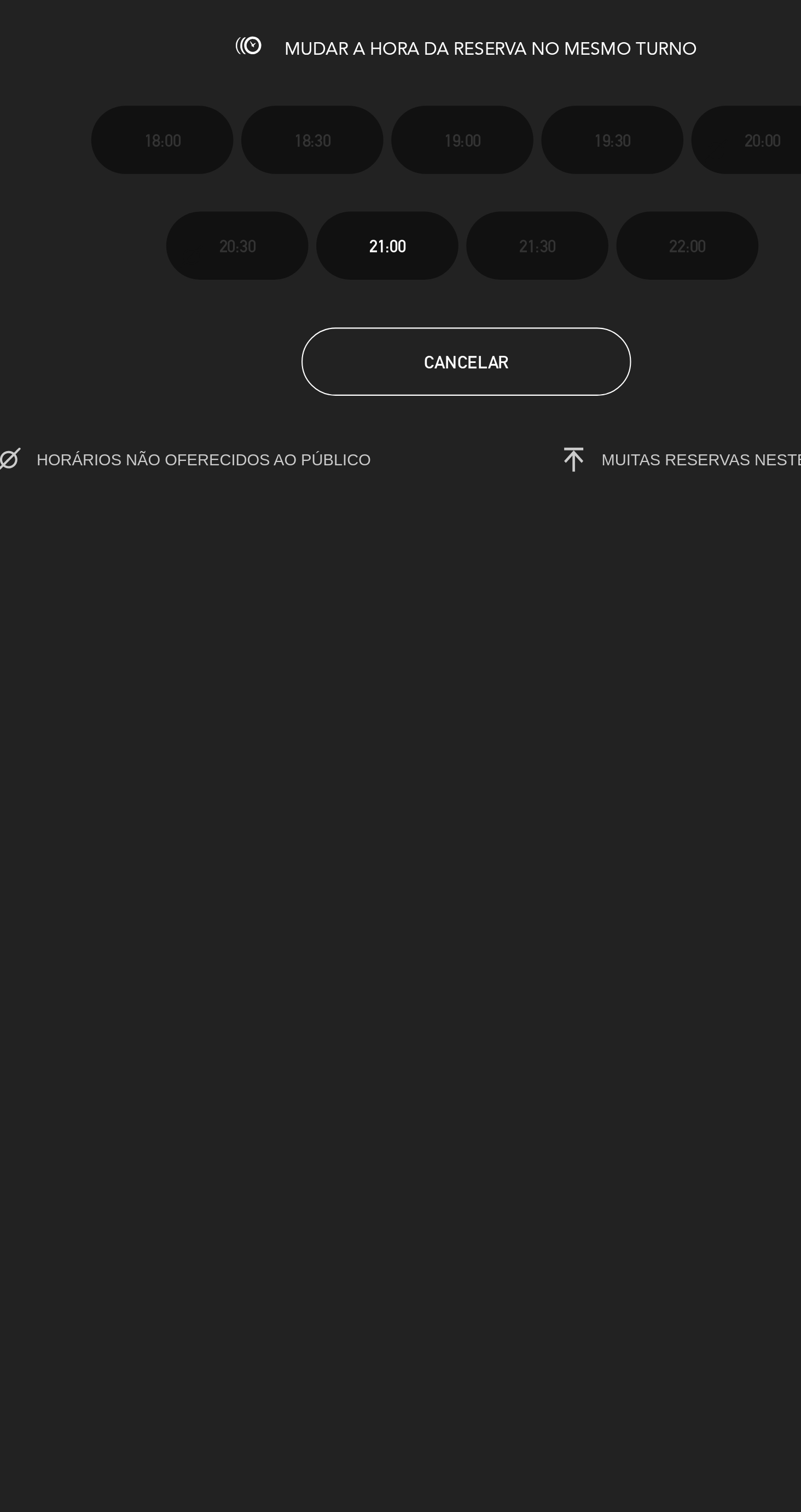
click at [305, 462] on div "MUDAR A HORA DA RESERVA NO MESMO TURNO 18:00 18:30 19:00 19:30 20:00 20:30 21:0…" at bounding box center [400, 756] width 801 height 1512
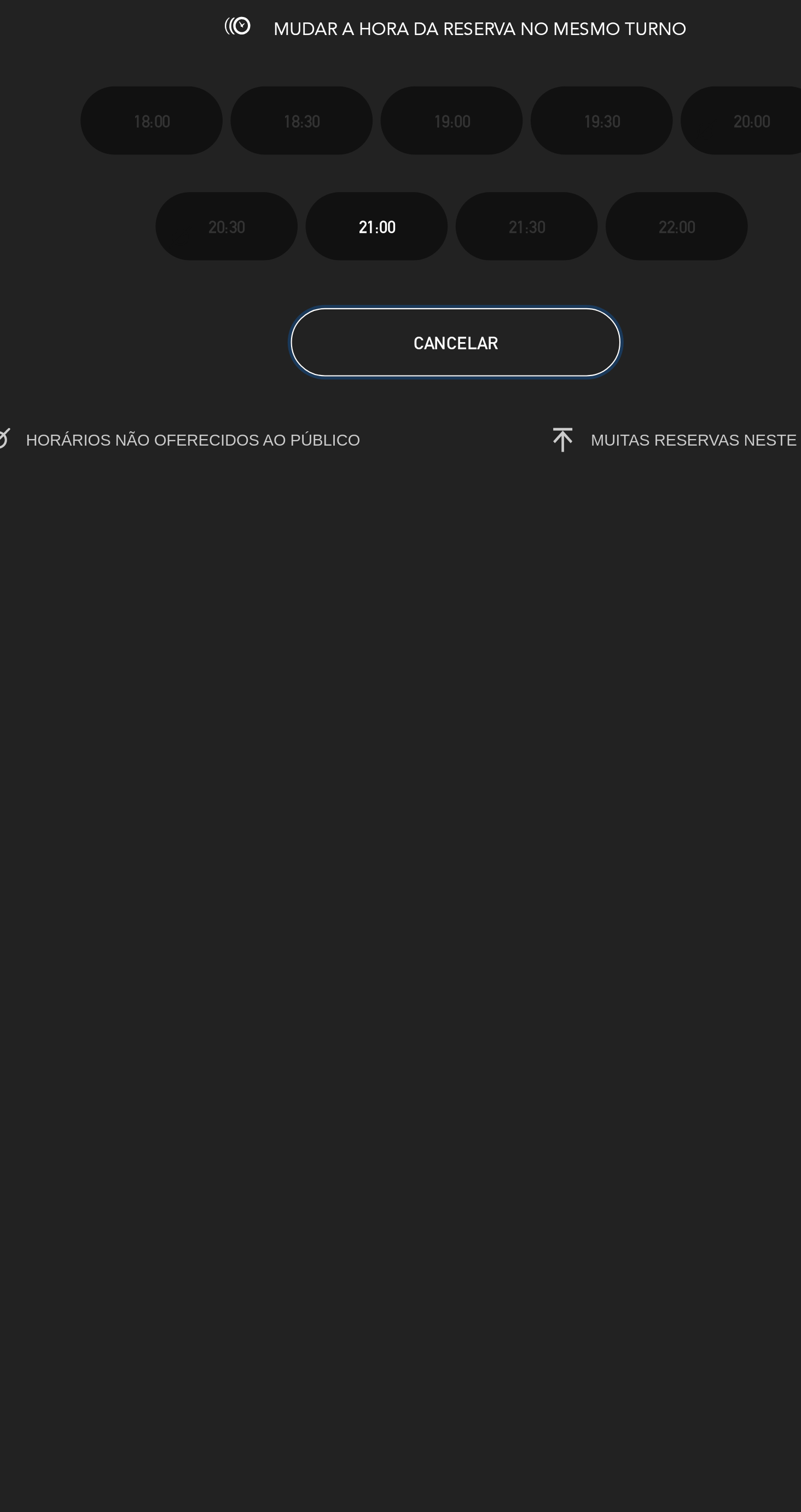
click at [350, 187] on button "Cancelar" at bounding box center [400, 174] width 159 height 33
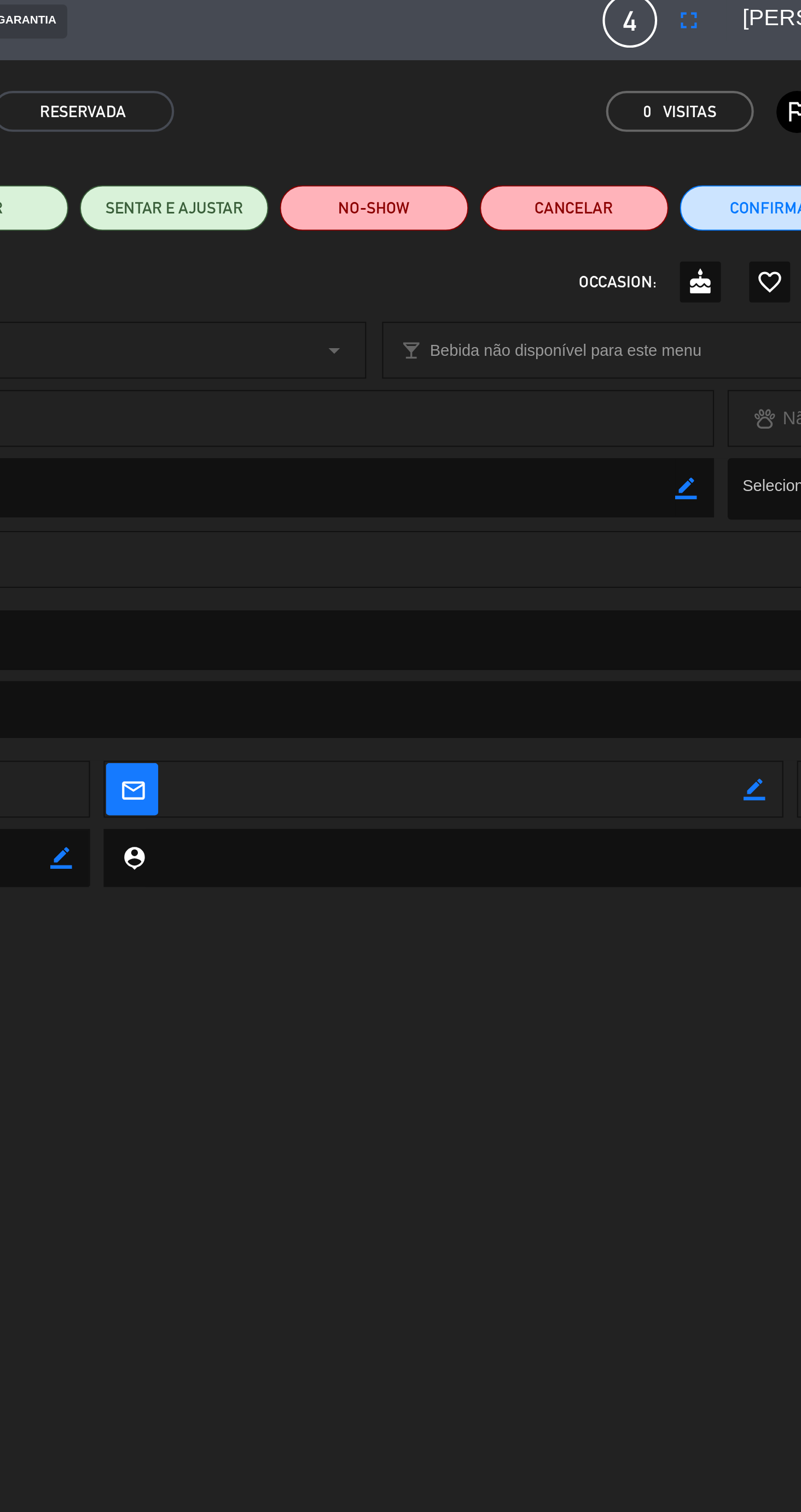
scroll to position [0, 0]
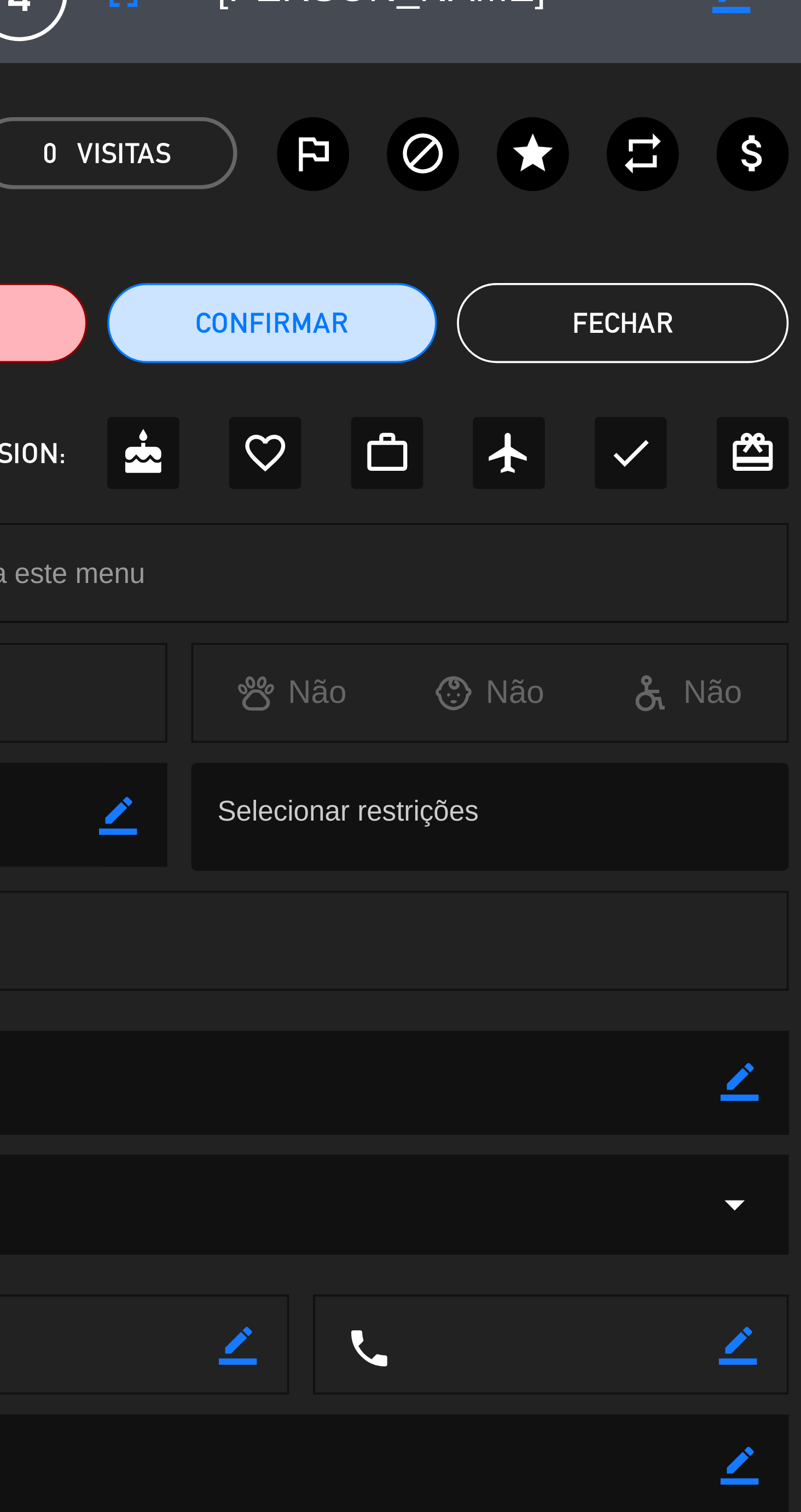
click at [667, 110] on button "Fechar" at bounding box center [689, 109] width 91 height 22
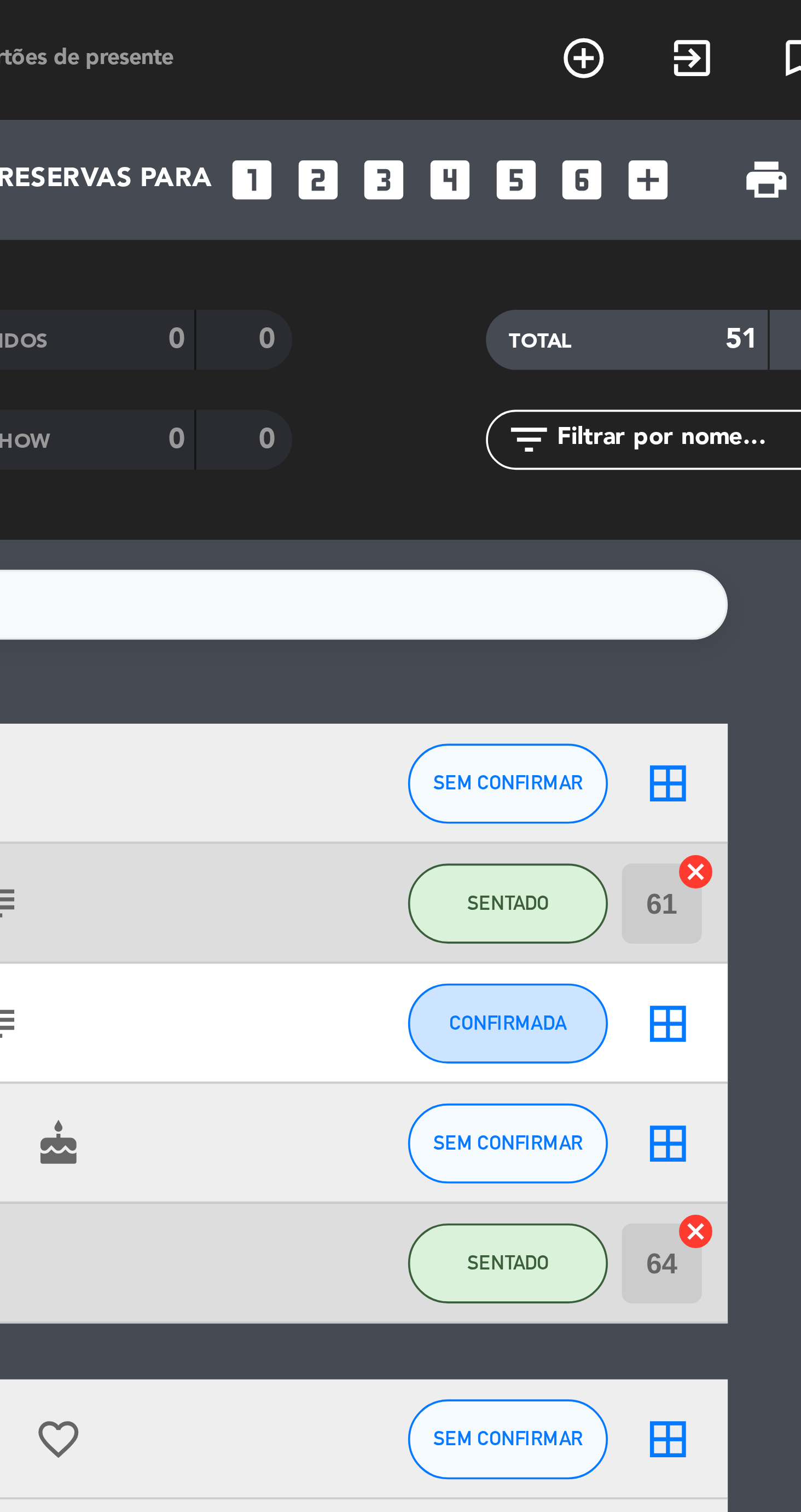
click at [719, 123] on input "text" at bounding box center [723, 120] width 85 height 12
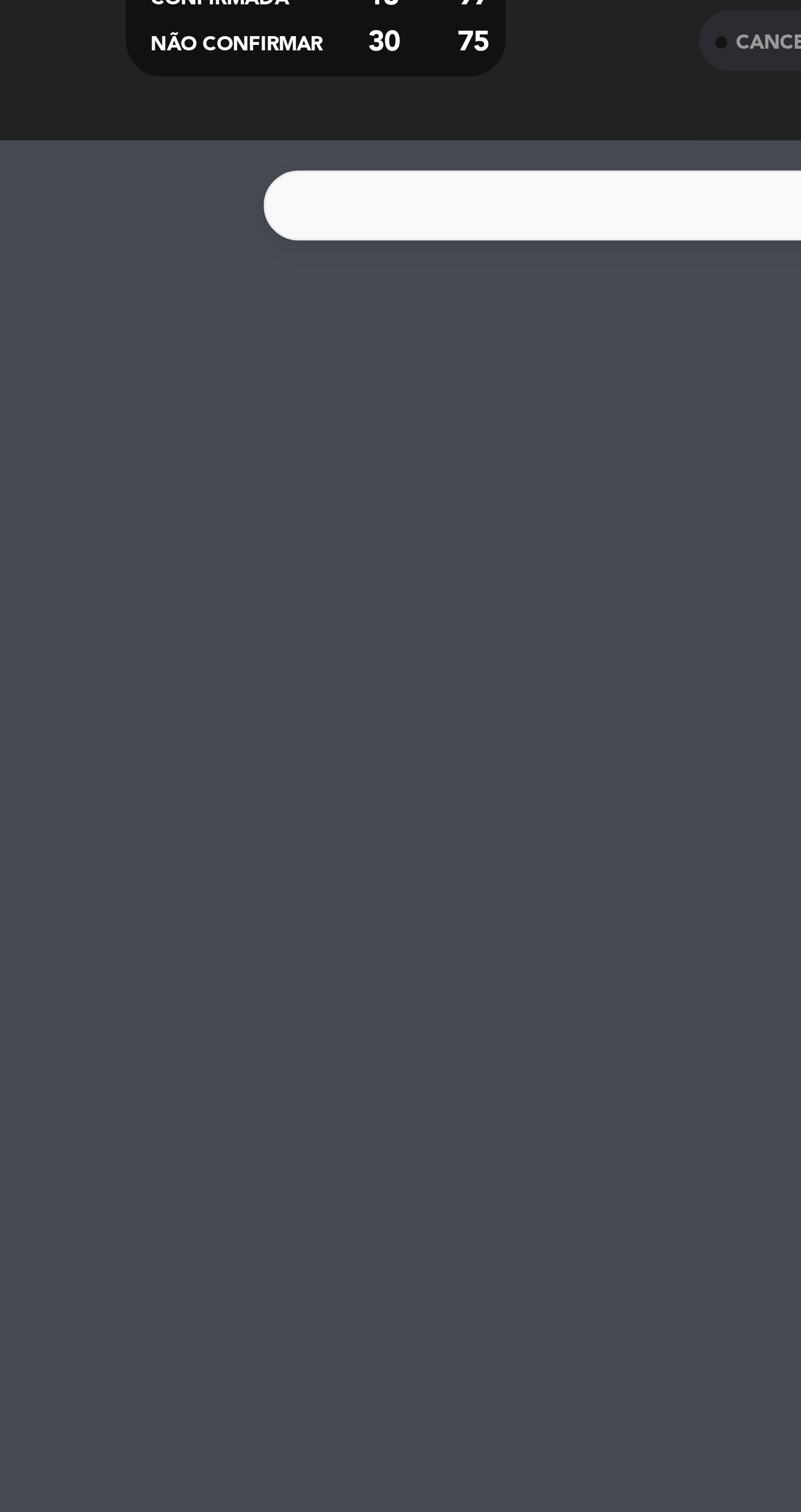
click at [216, 309] on div "Não há notas para este serviço. Clique para adicionar uma" at bounding box center [400, 830] width 801 height 1364
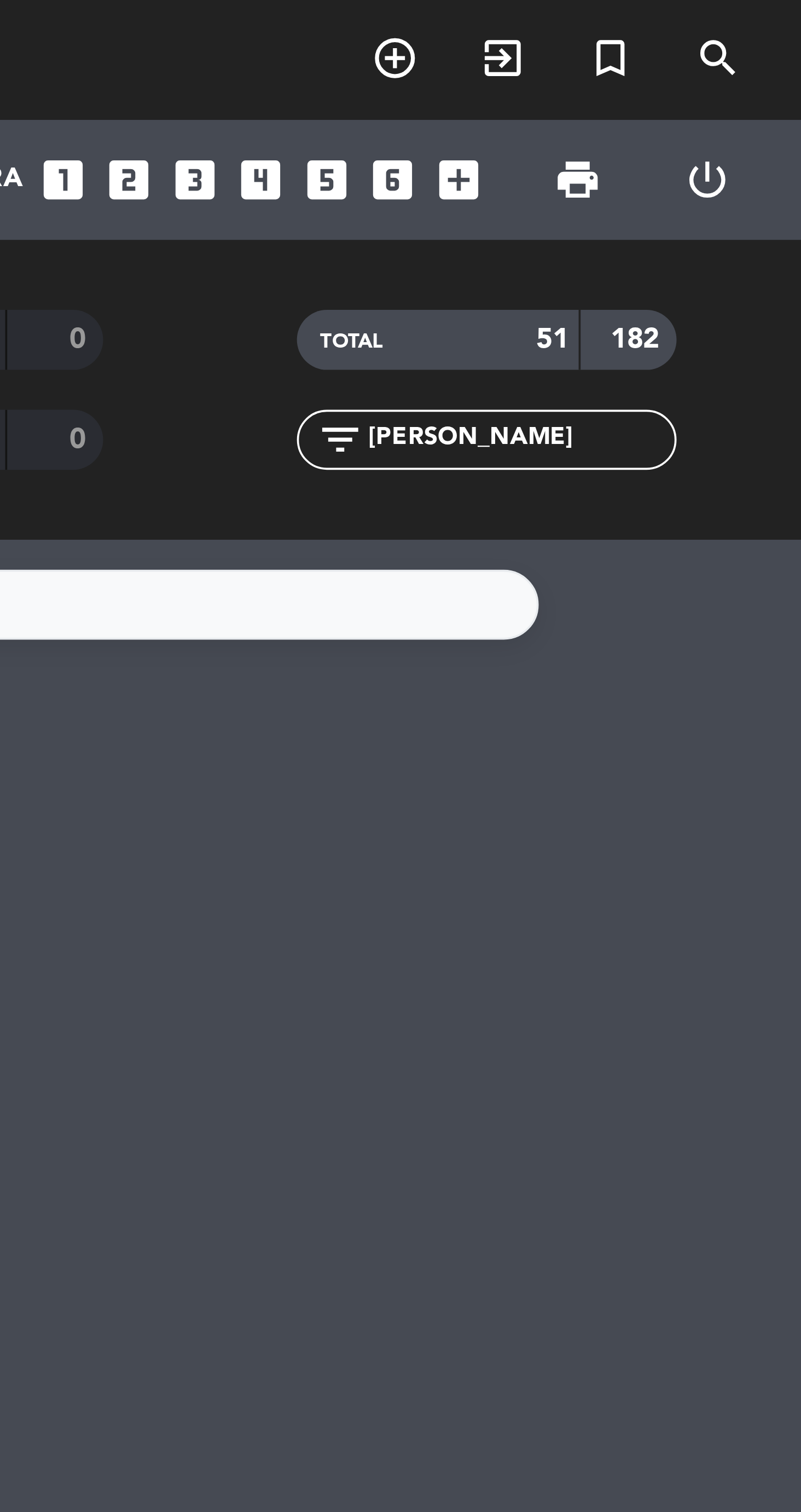
click at [694, 124] on input "[PERSON_NAME]" at bounding box center [723, 120] width 85 height 12
click at [693, 120] on input "[PERSON_NAME]" at bounding box center [723, 120] width 85 height 12
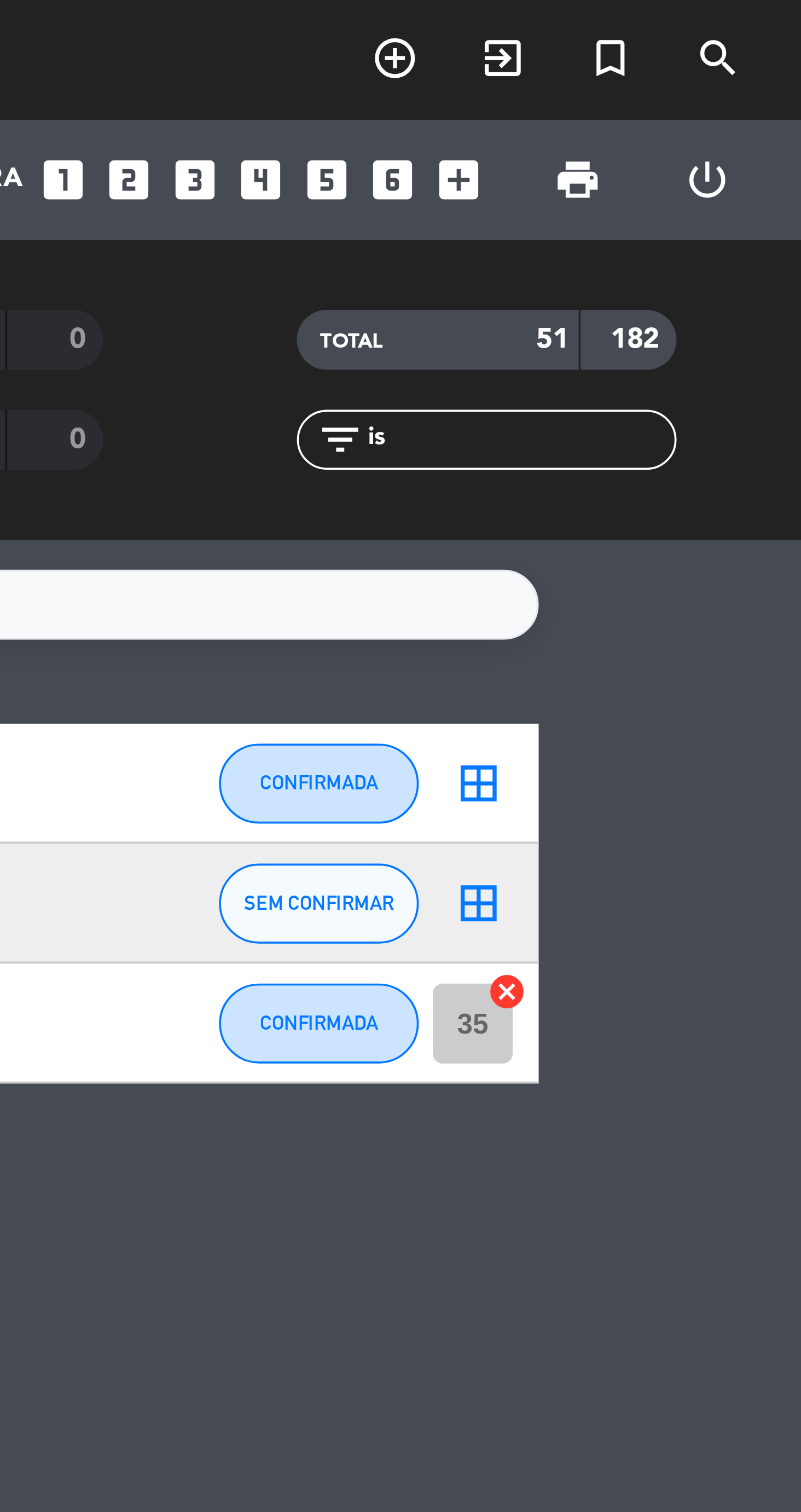
click at [690, 124] on input "is" at bounding box center [723, 120] width 85 height 12
type input "i"
